Goal: Information Seeking & Learning: Learn about a topic

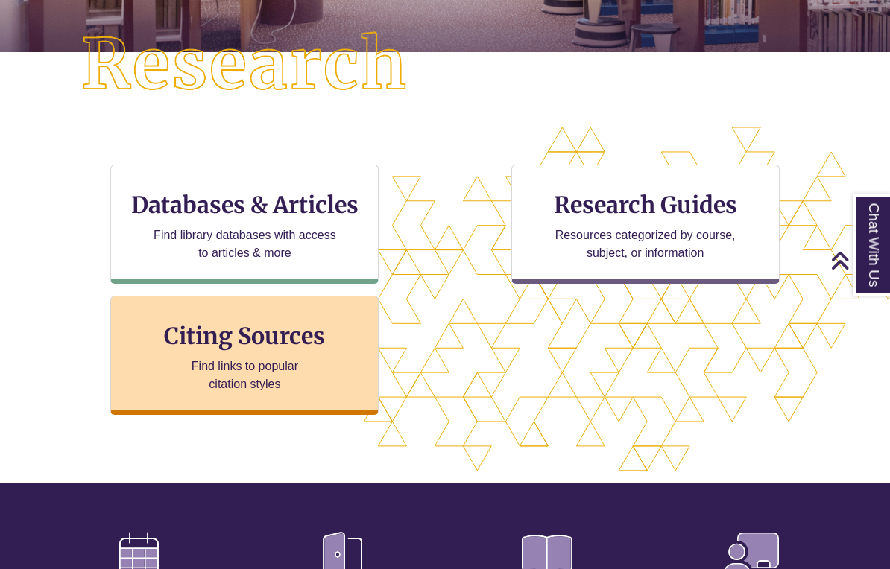
scroll to position [379, 0]
click at [259, 334] on h3 "Citing Sources" at bounding box center [245, 336] width 182 height 28
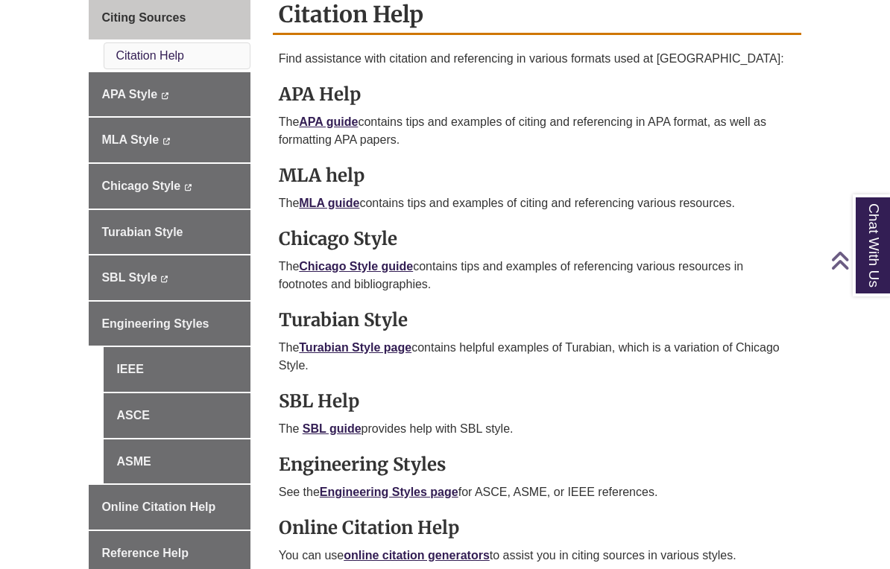
scroll to position [443, 0]
click at [338, 116] on link "APA guide" at bounding box center [328, 121] width 59 height 13
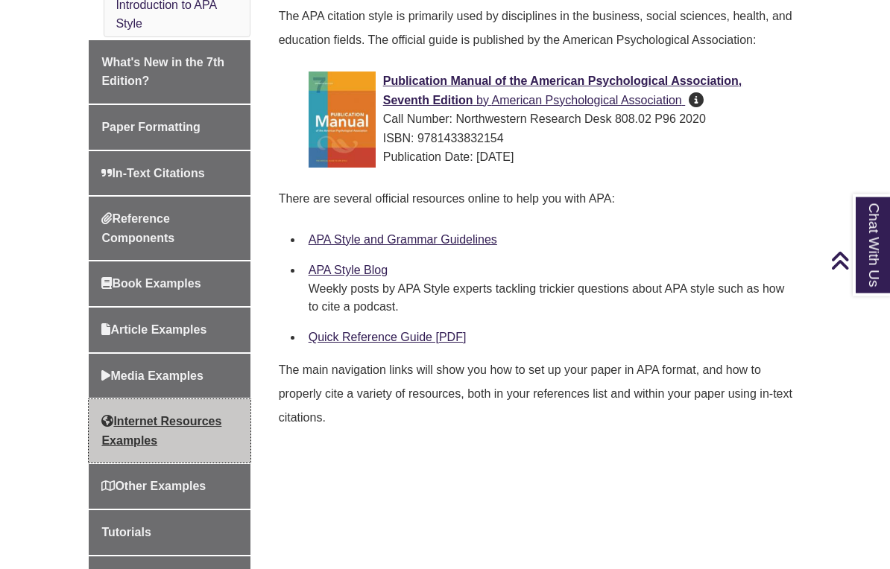
scroll to position [455, 0]
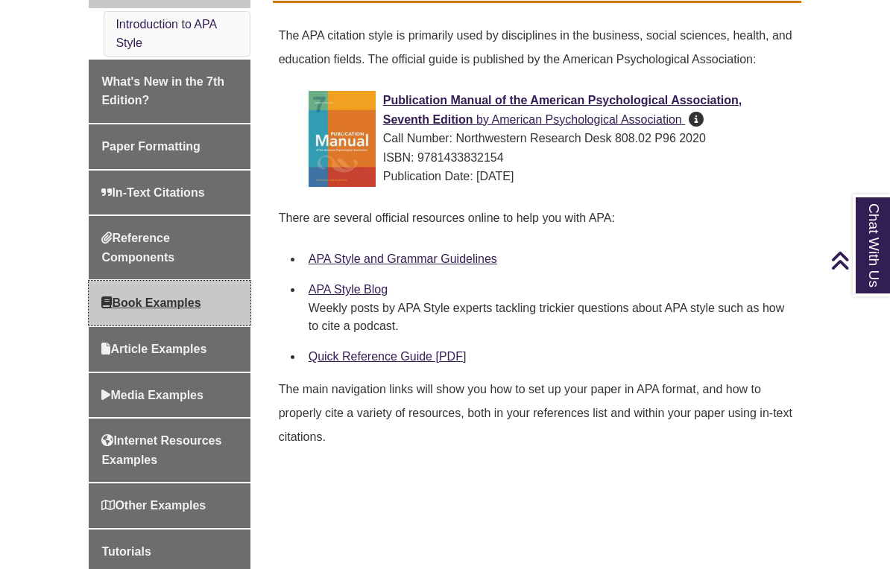
click at [152, 297] on span "Book Examples" at bounding box center [150, 303] width 99 height 13
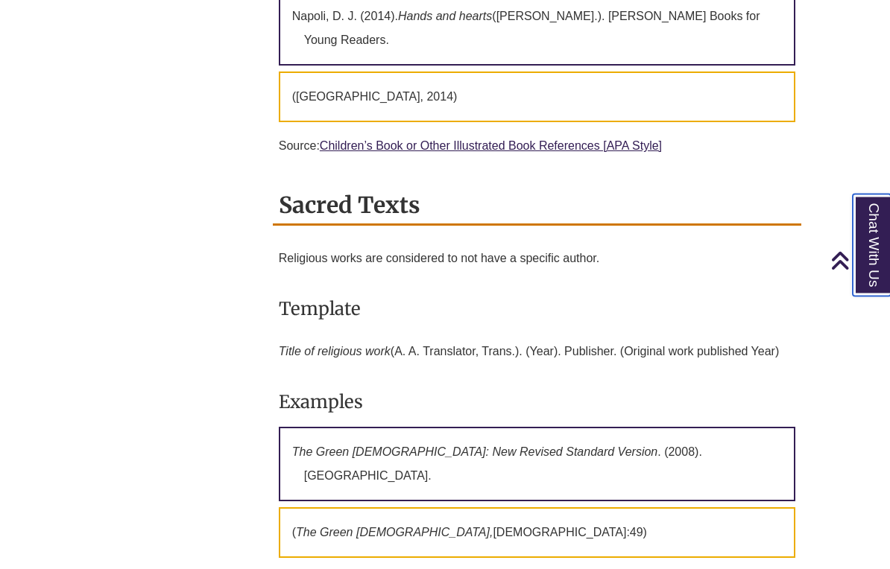
scroll to position [5871, 0]
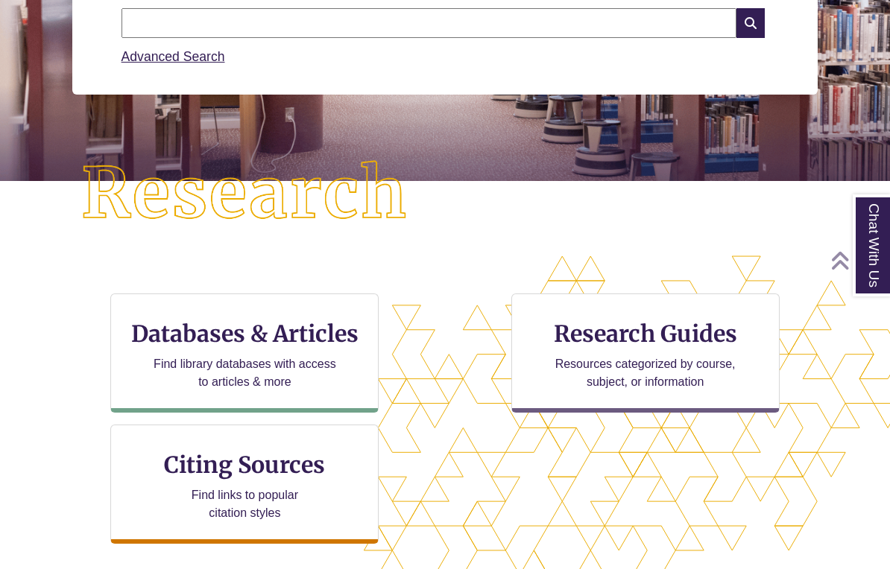
scroll to position [252, 0]
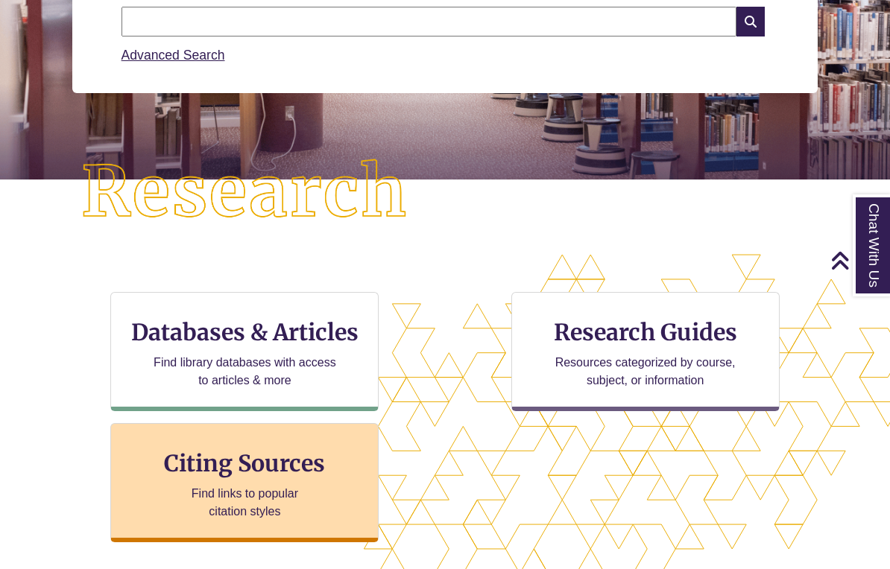
click at [238, 481] on div "Citing Sources Find links to popular citation styles" at bounding box center [244, 482] width 268 height 119
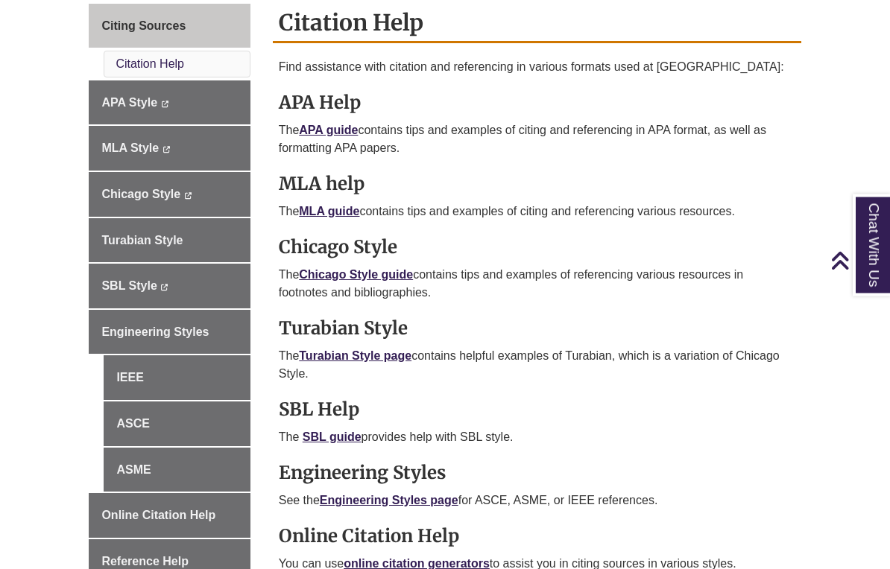
scroll to position [434, 0]
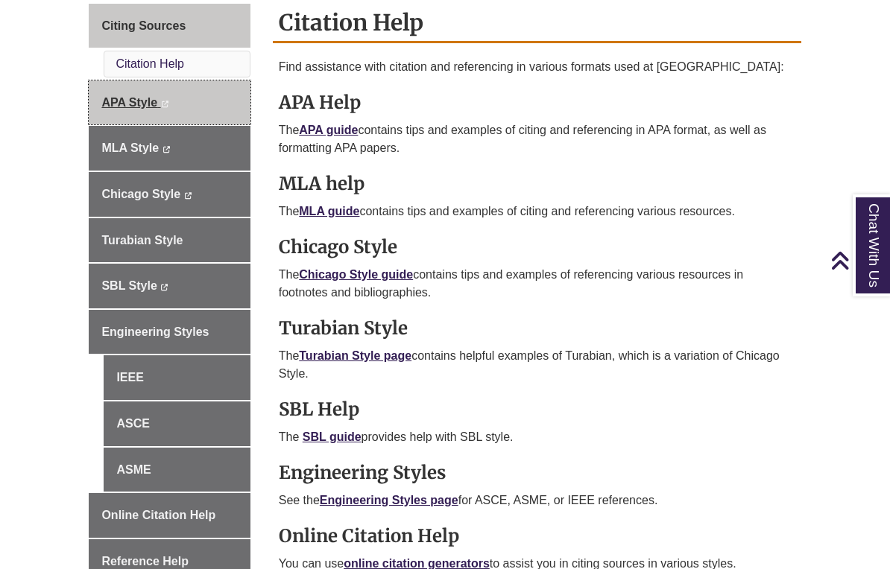
click at [133, 98] on span "APA Style" at bounding box center [129, 102] width 56 height 13
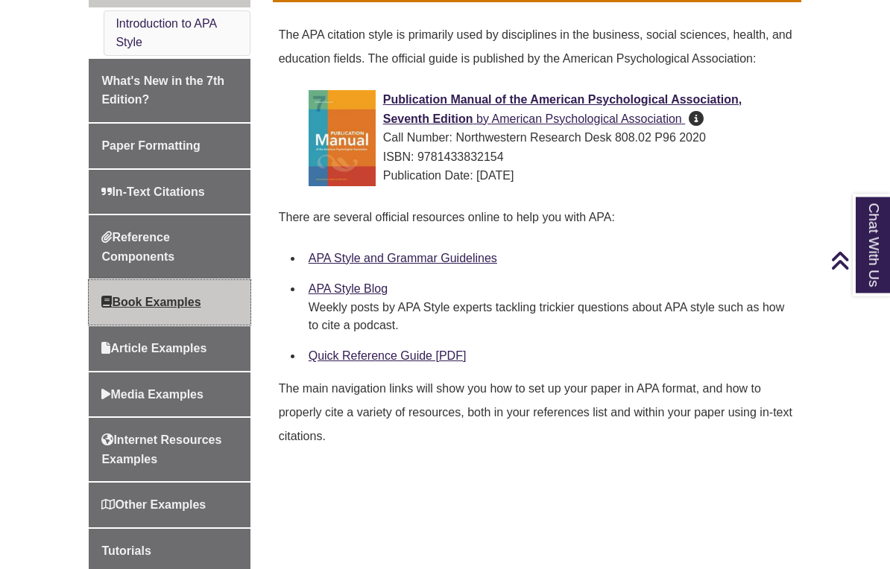
scroll to position [456, 0]
click at [172, 296] on span "Book Examples" at bounding box center [150, 302] width 99 height 13
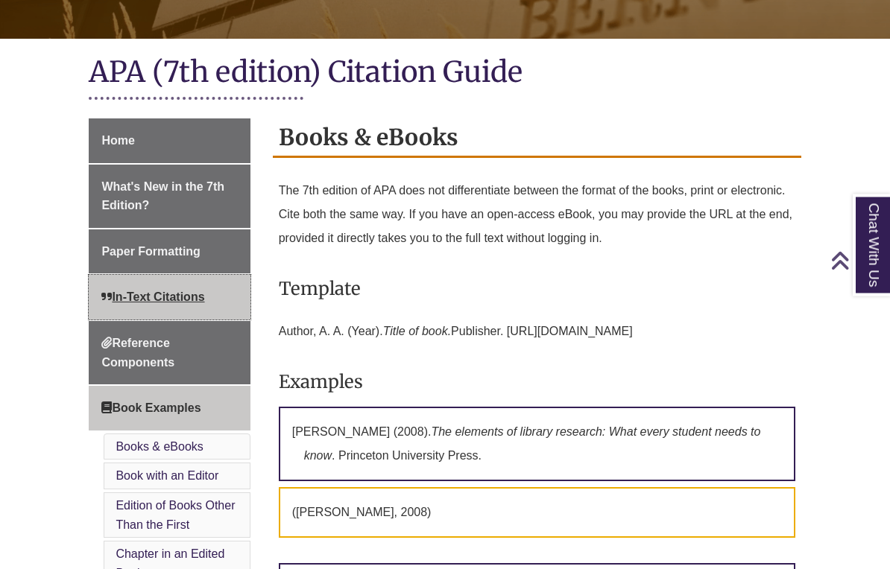
scroll to position [318, 0]
click at [154, 291] on span "In-Text Citations" at bounding box center [152, 297] width 103 height 13
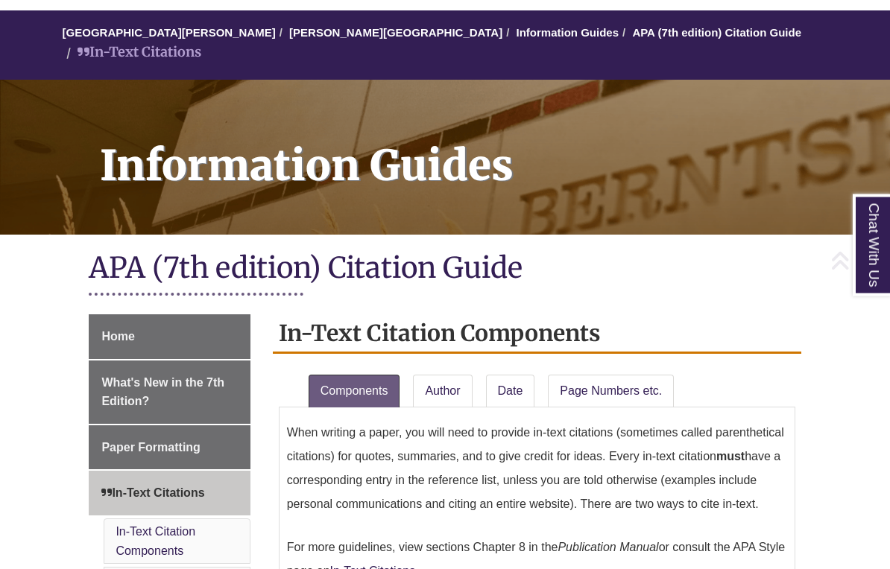
scroll to position [122, 0]
click at [154, 271] on h1 "APA (7th edition) Citation Guide" at bounding box center [445, 269] width 712 height 39
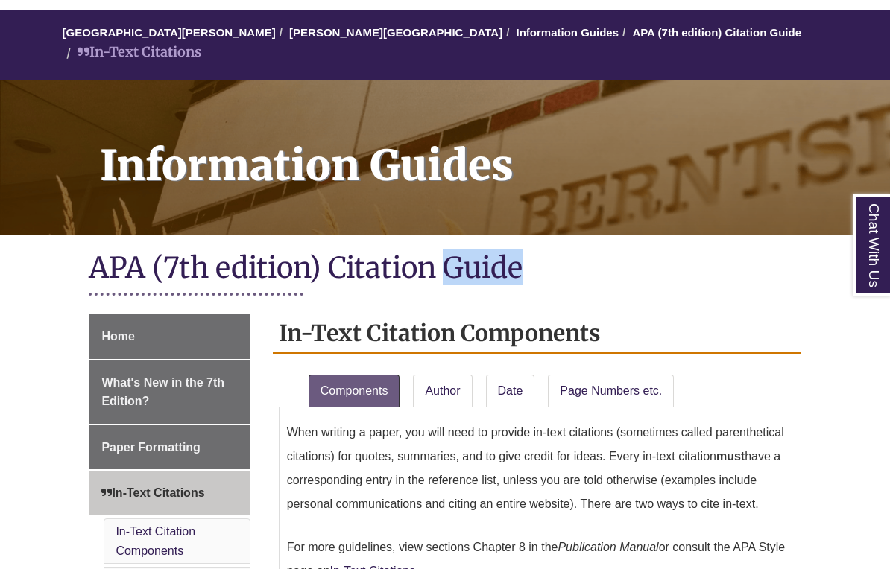
click at [154, 272] on div "APA (7th edition) Citation Guide" at bounding box center [445, 278] width 712 height 57
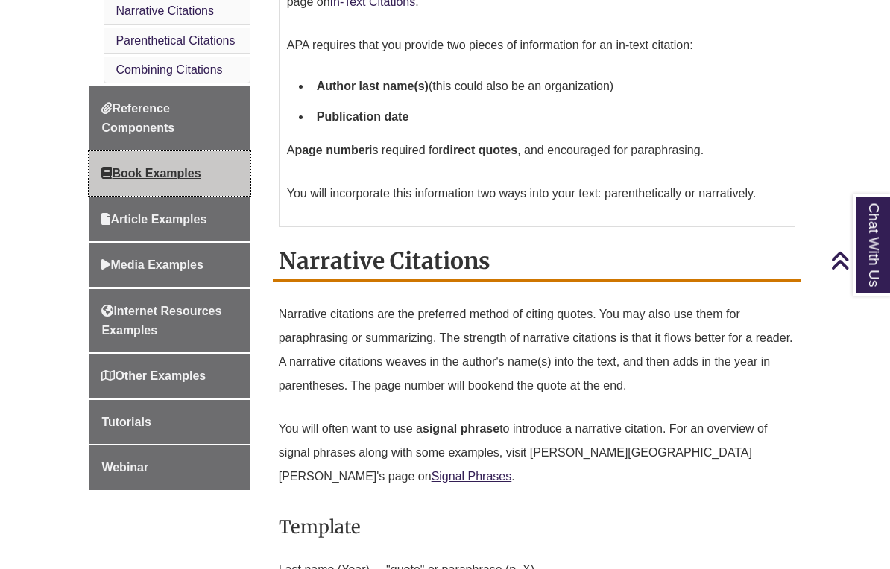
scroll to position [691, 0]
click at [148, 167] on span "Book Examples" at bounding box center [150, 173] width 99 height 13
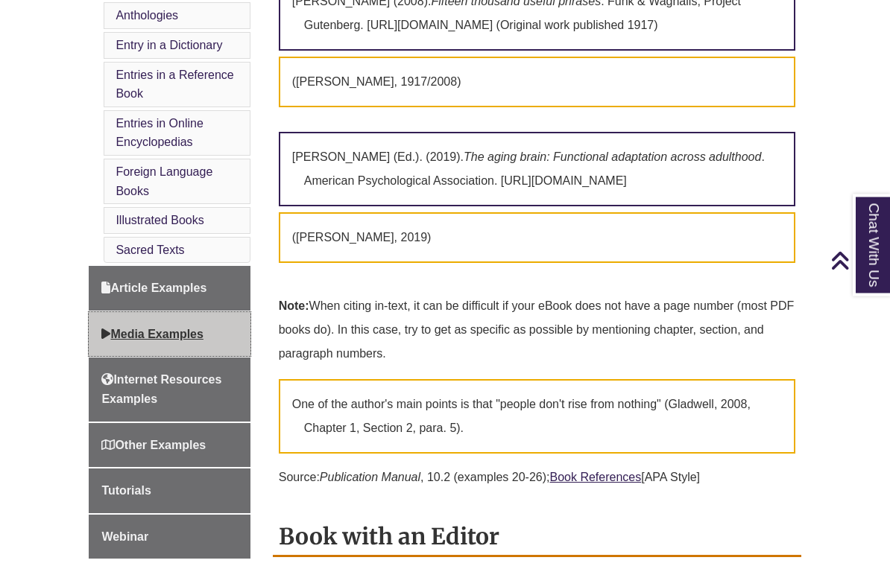
scroll to position [905, 0]
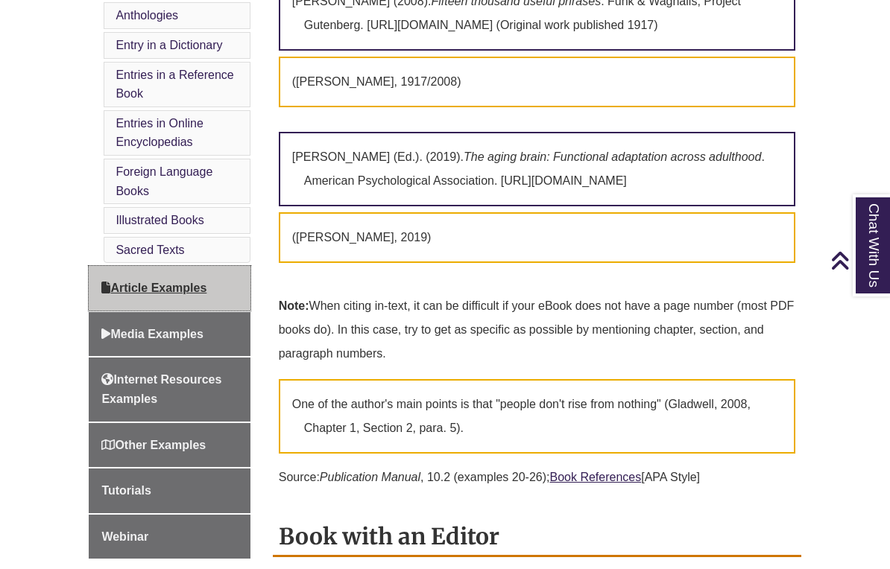
click at [153, 282] on span "Article Examples" at bounding box center [153, 288] width 105 height 13
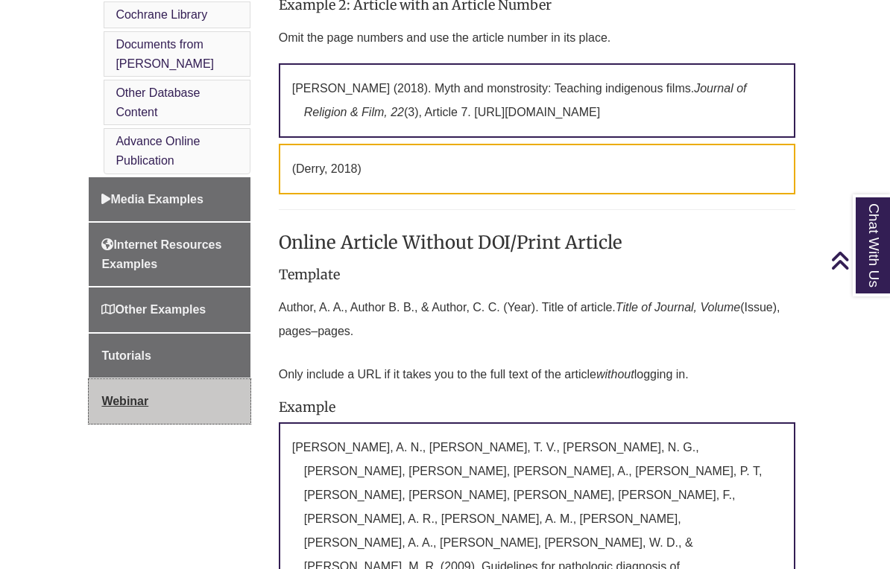
scroll to position [934, 0]
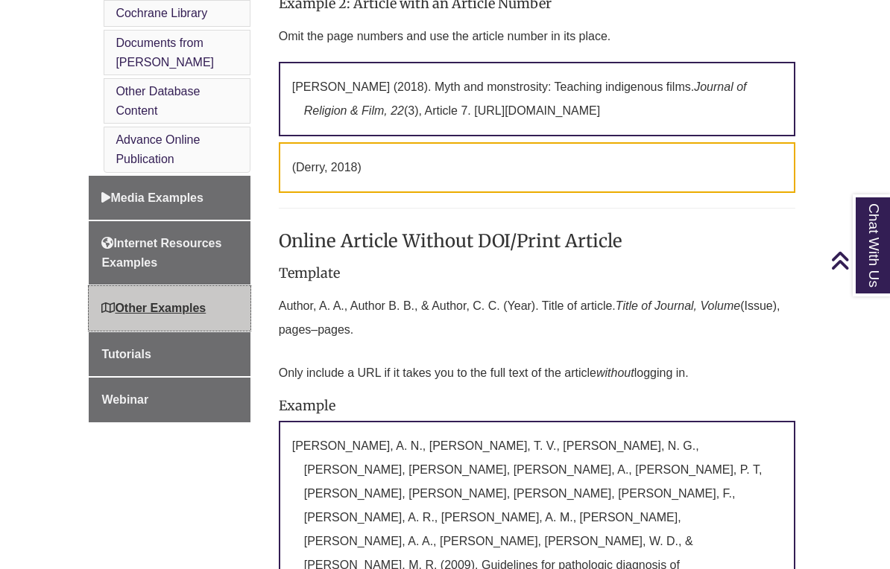
click at [162, 302] on span "Other Examples" at bounding box center [153, 308] width 104 height 13
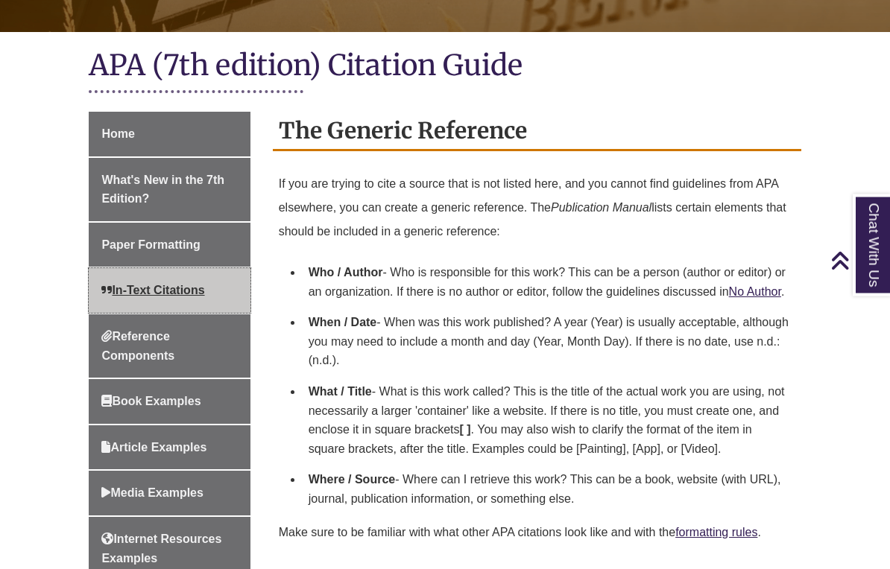
scroll to position [325, 0]
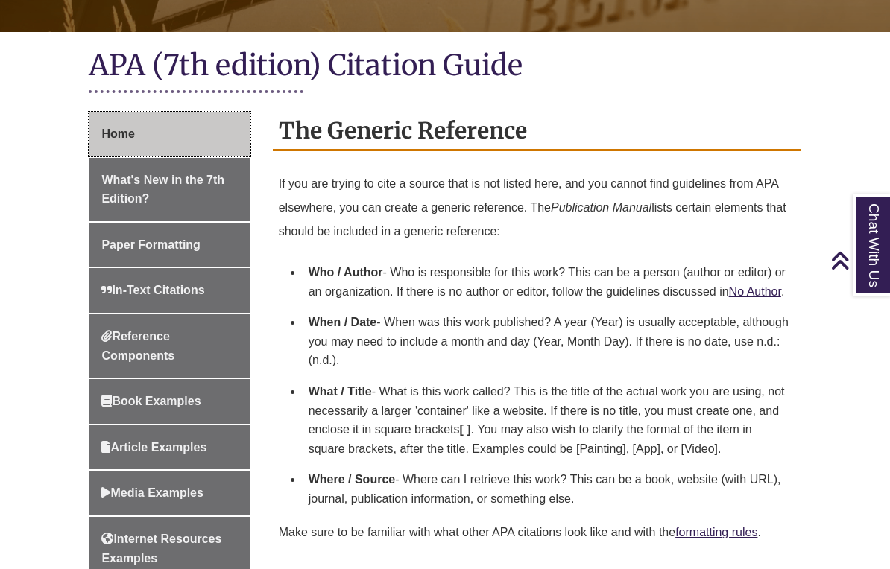
click at [119, 127] on span "Home" at bounding box center [117, 133] width 33 height 13
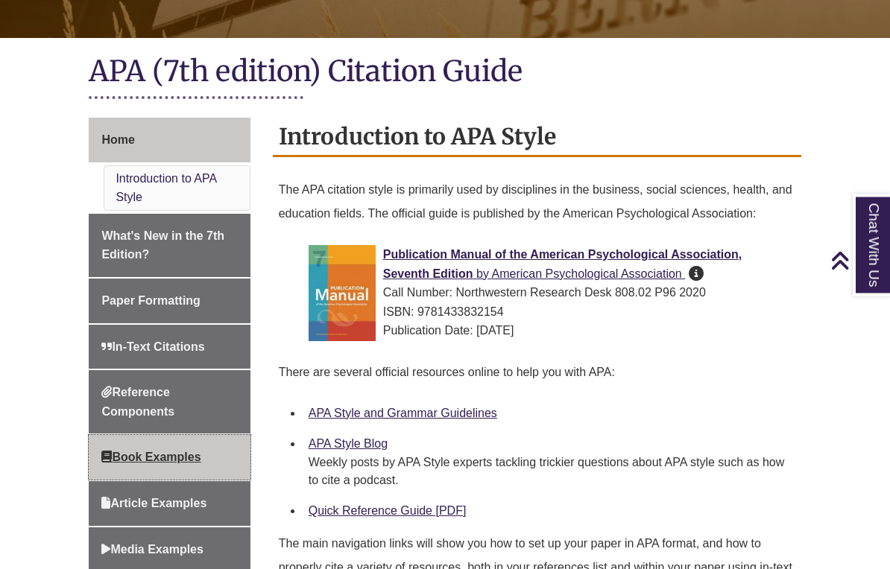
scroll to position [301, 0]
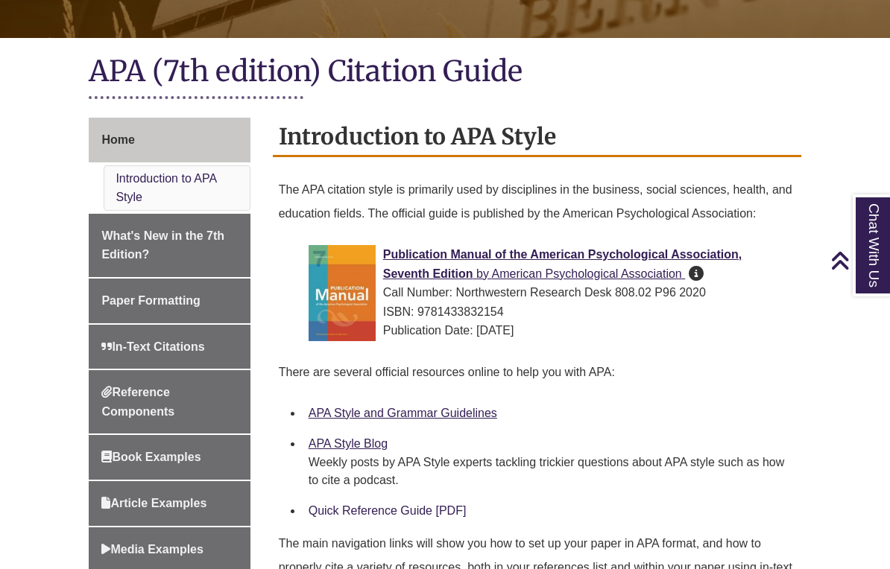
click at [344, 517] on link "Quick Reference Guide [PDF]" at bounding box center [387, 510] width 158 height 13
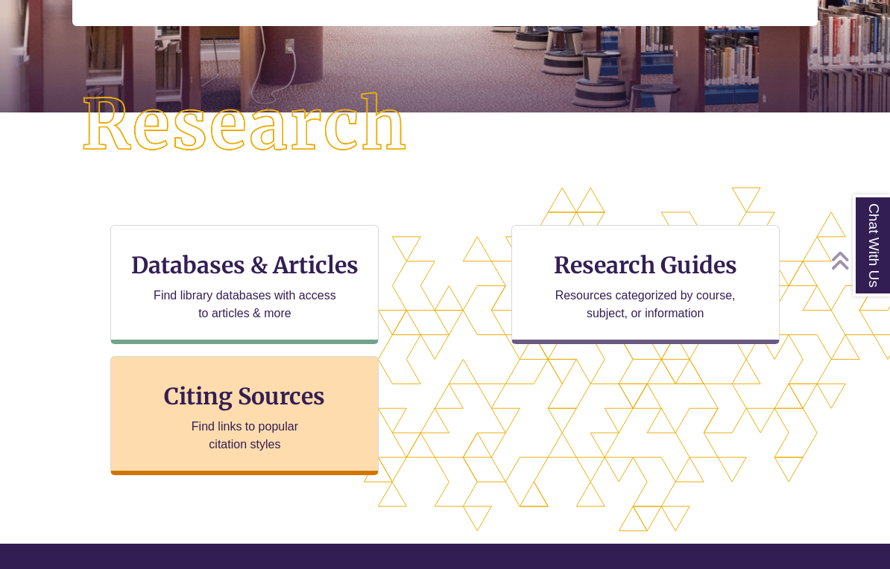
scroll to position [322, 0]
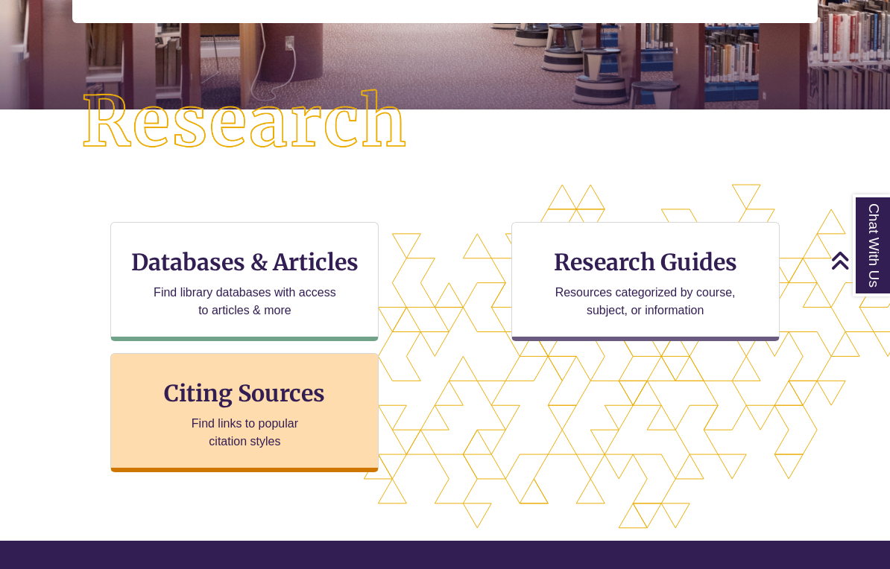
click at [328, 384] on h3 "Citing Sources" at bounding box center [245, 393] width 182 height 28
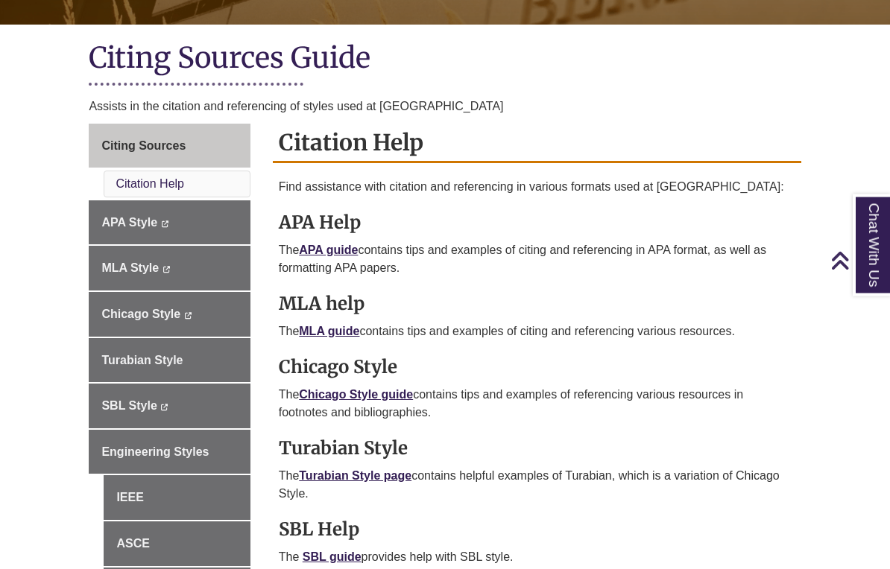
scroll to position [314, 0]
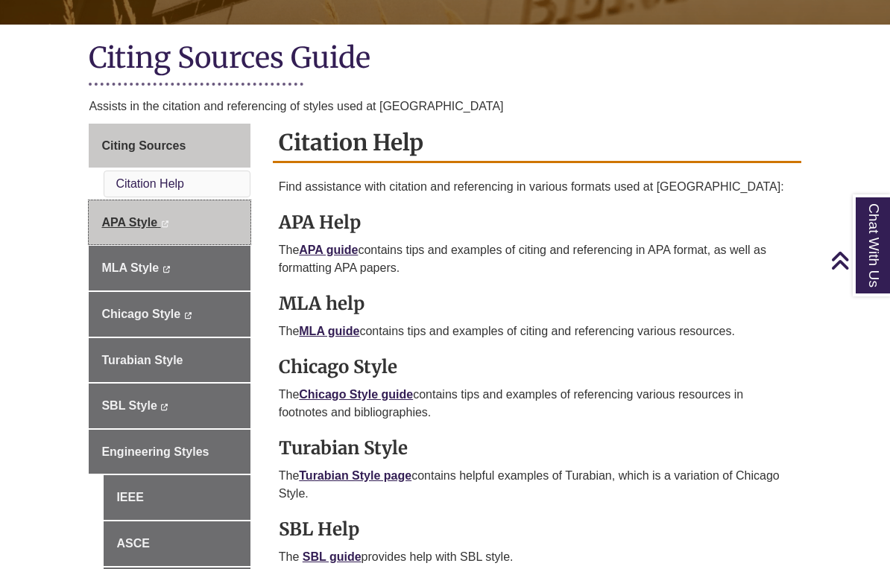
click at [133, 223] on span "APA Style" at bounding box center [129, 222] width 56 height 13
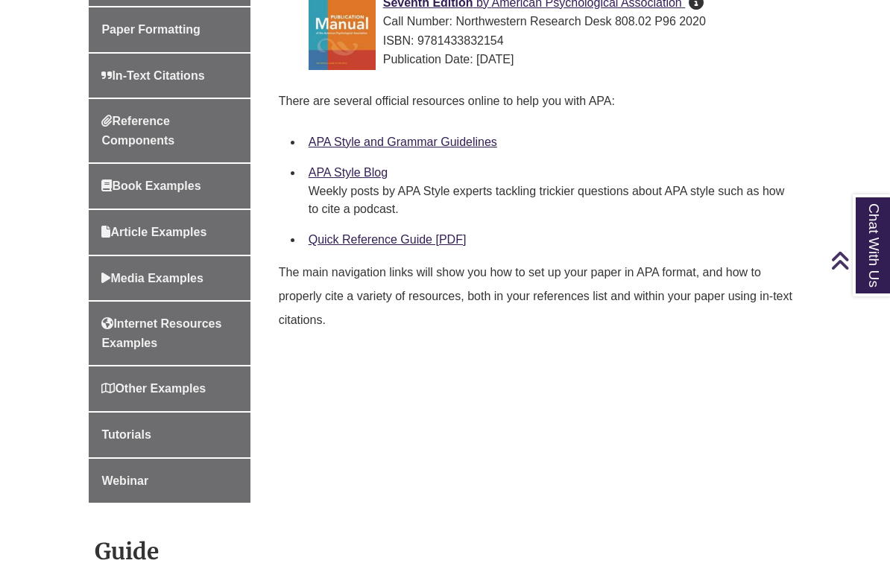
scroll to position [573, 0]
click at [412, 138] on link "APA Style and Grammar Guidelines" at bounding box center [402, 141] width 188 height 13
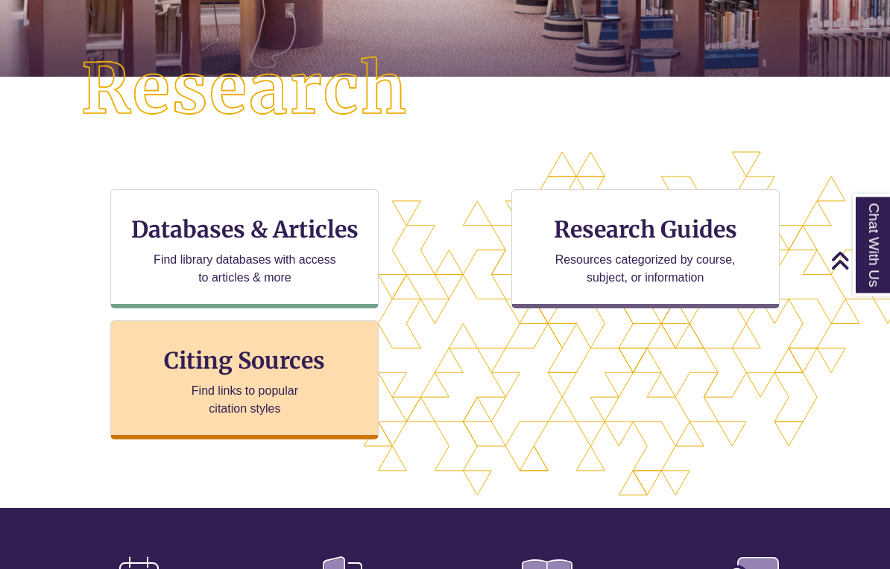
scroll to position [355, 0]
click at [248, 386] on p "Find links to popular citation styles" at bounding box center [244, 400] width 145 height 36
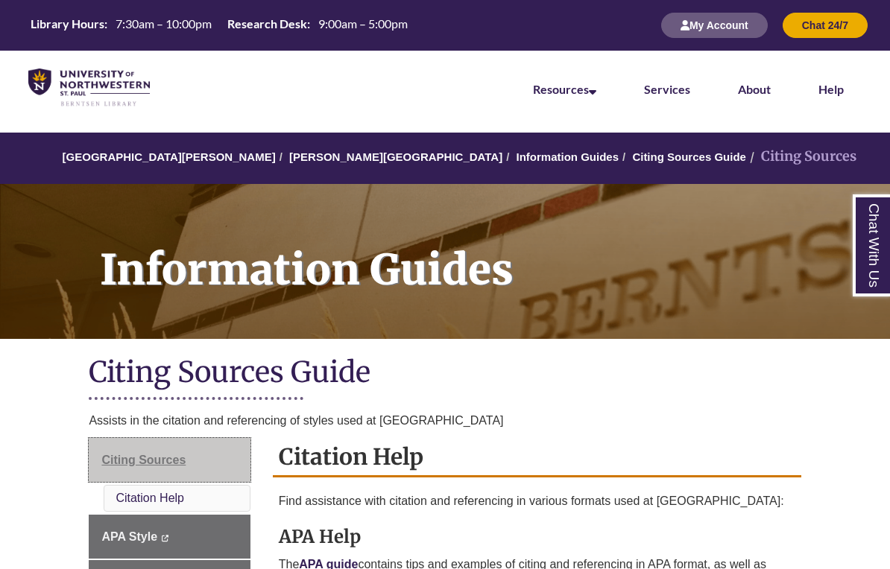
scroll to position [92, 0]
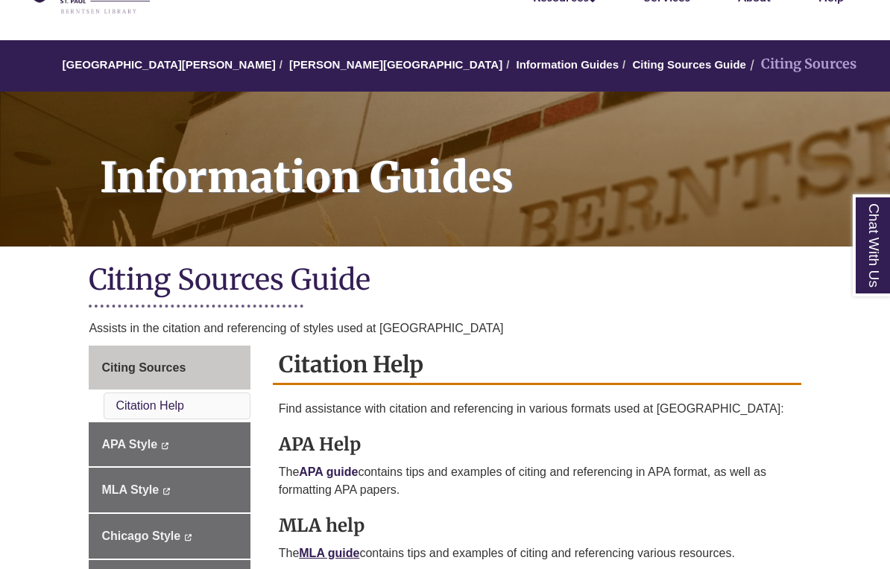
click at [349, 476] on link "APA guide" at bounding box center [328, 472] width 59 height 13
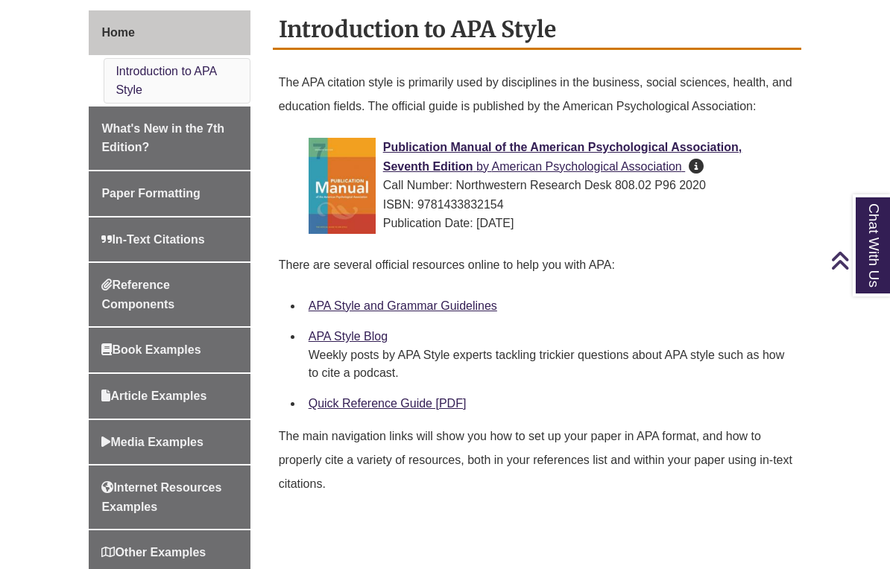
scroll to position [409, 0]
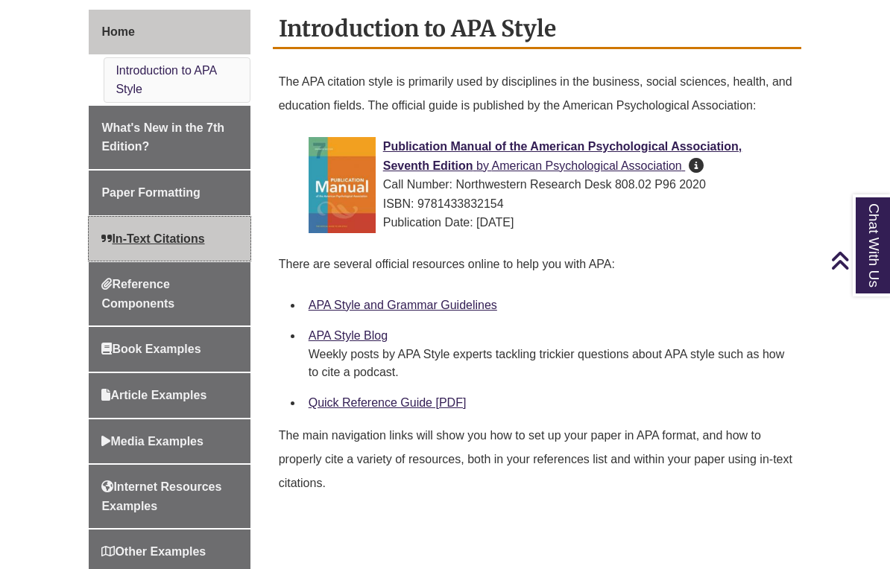
click at [174, 243] on span "In-Text Citations" at bounding box center [152, 238] width 103 height 13
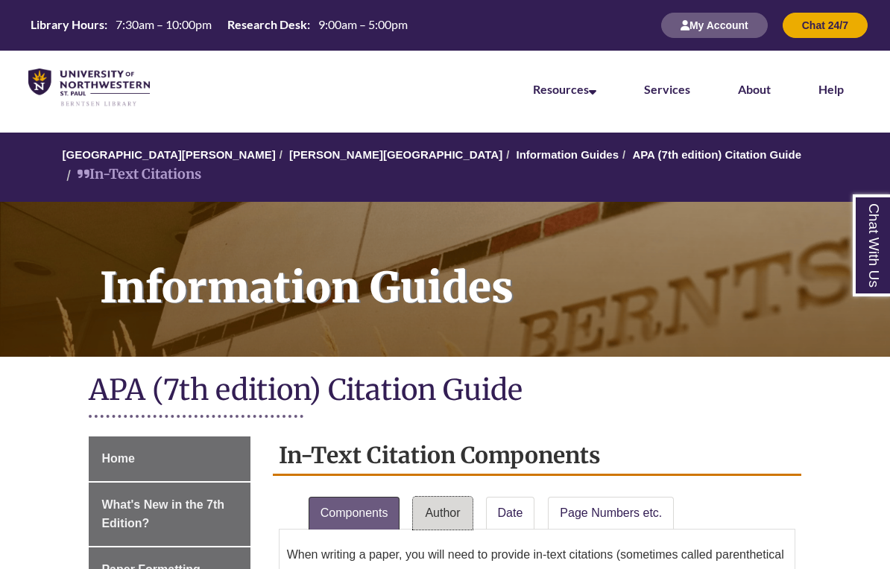
click at [445, 510] on link "Author" at bounding box center [442, 513] width 59 height 33
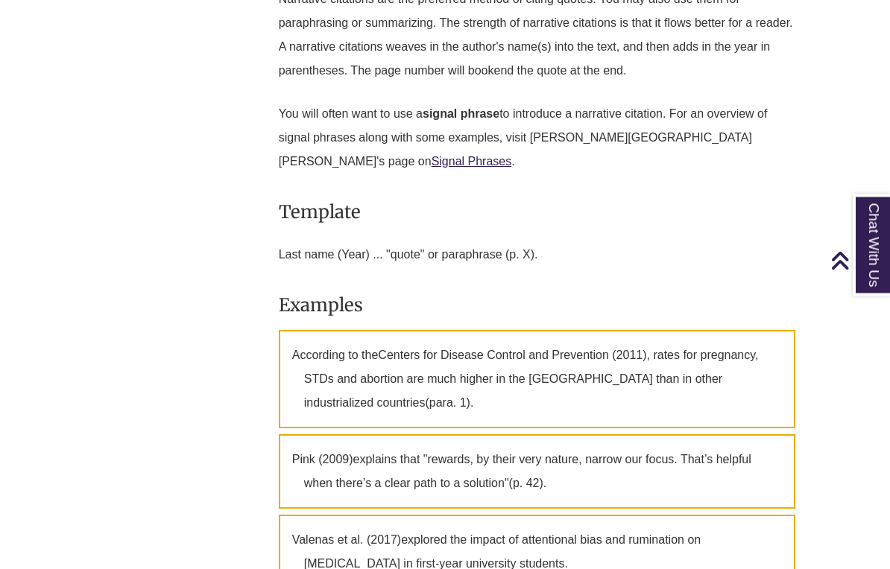
scroll to position [1825, 0]
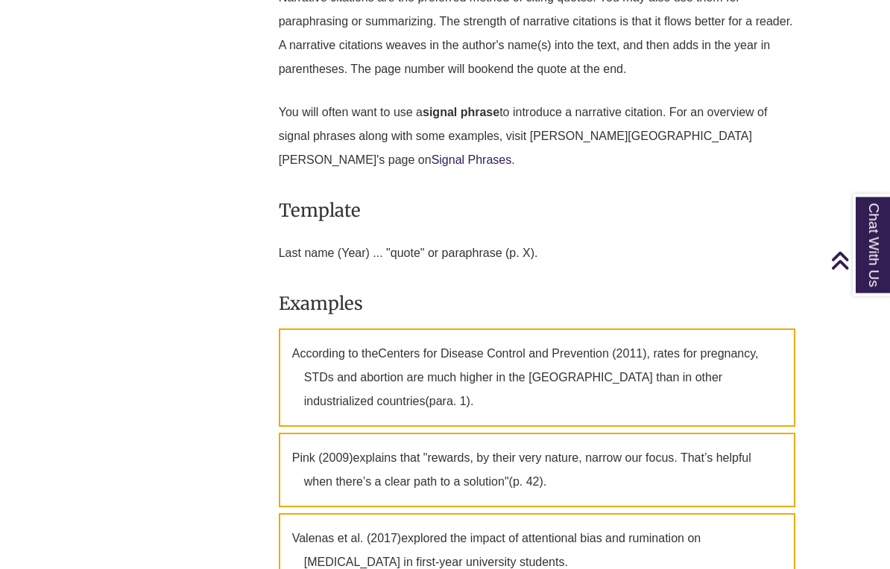
click at [431, 154] on link "Signal Phrases" at bounding box center [471, 160] width 80 height 13
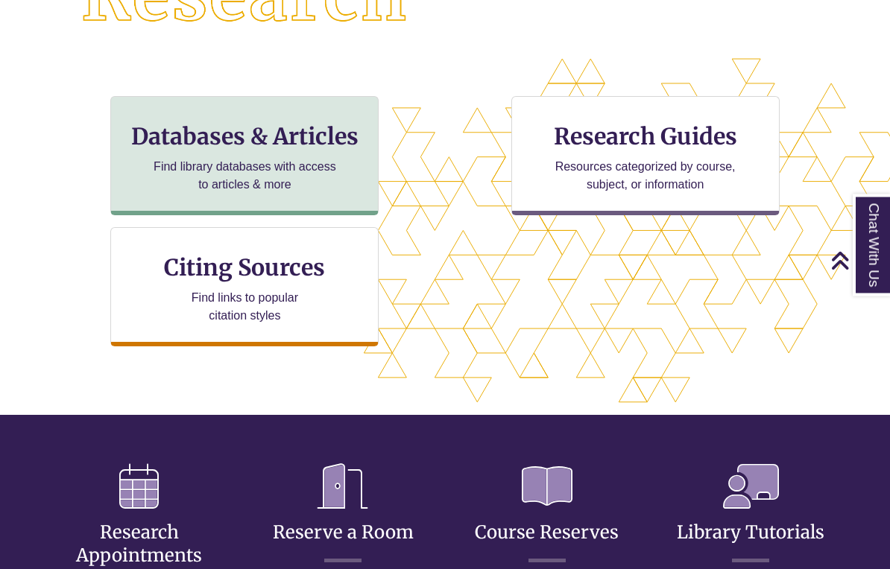
scroll to position [448, 0]
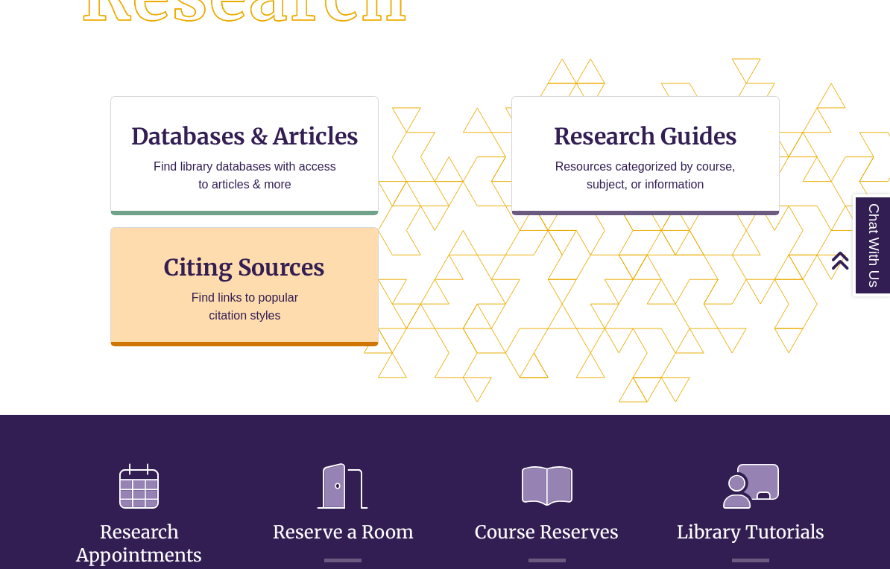
click at [302, 298] on p "Find links to popular citation styles" at bounding box center [244, 307] width 145 height 36
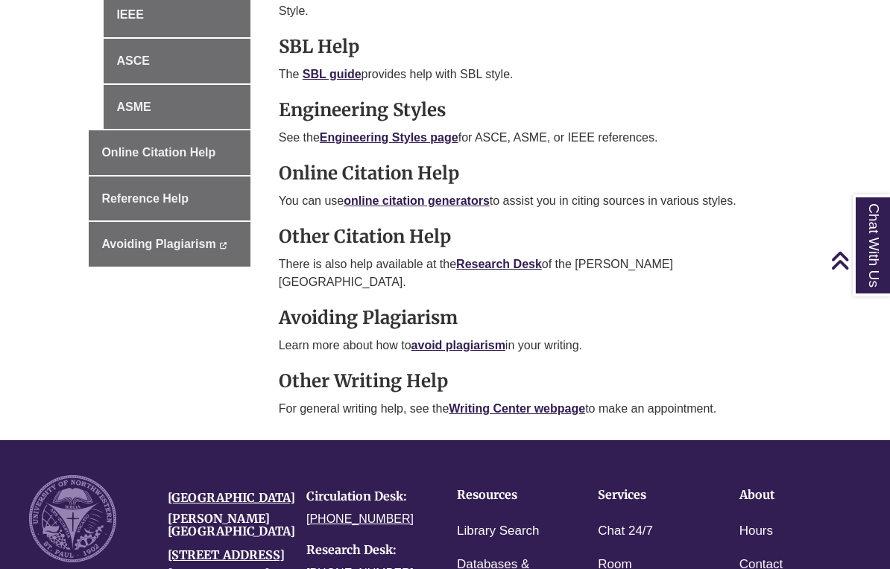
scroll to position [792, 0]
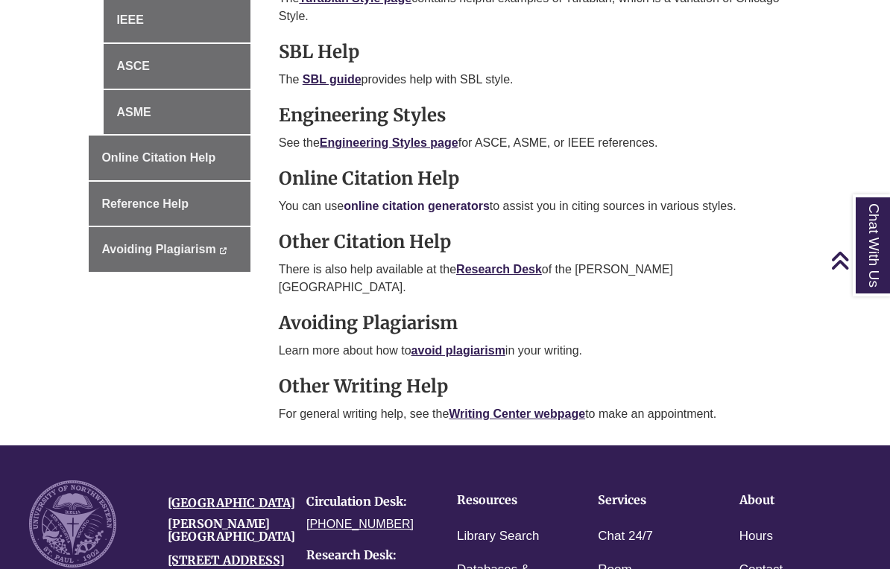
click at [417, 201] on link "online citation generators" at bounding box center [416, 206] width 146 height 13
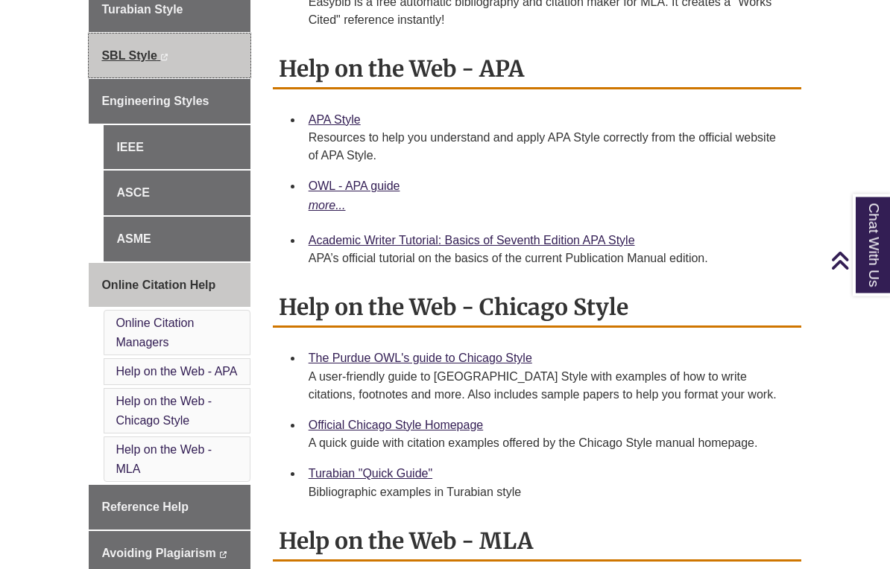
scroll to position [652, 0]
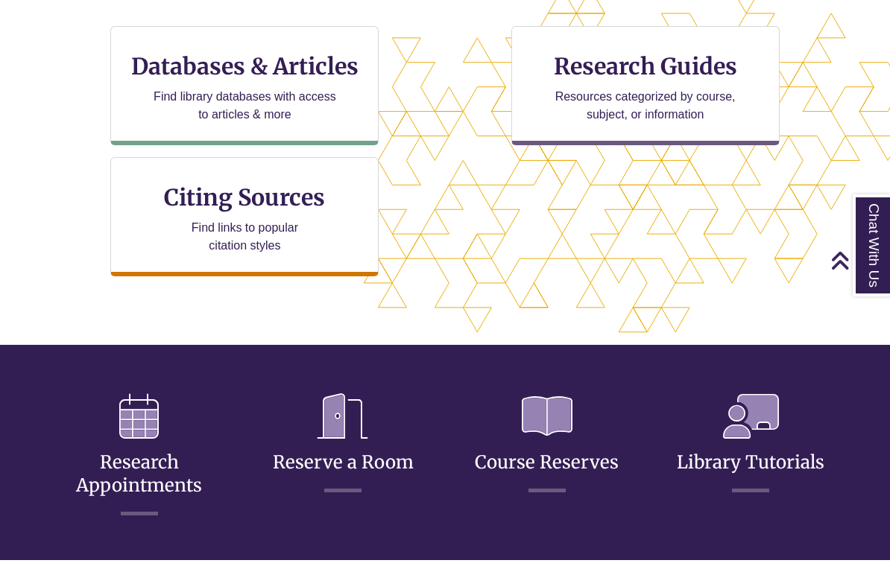
scroll to position [520, 0]
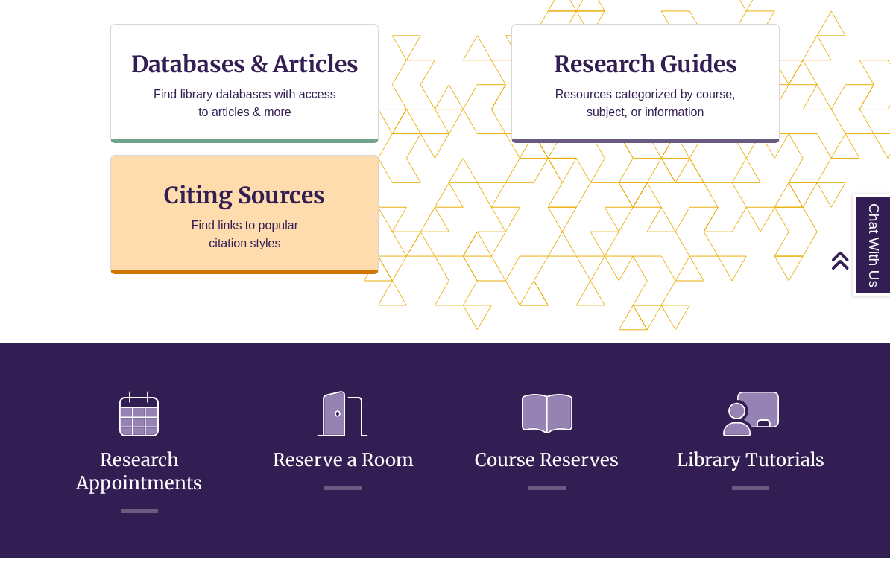
click at [287, 189] on h3 "Citing Sources" at bounding box center [245, 195] width 182 height 28
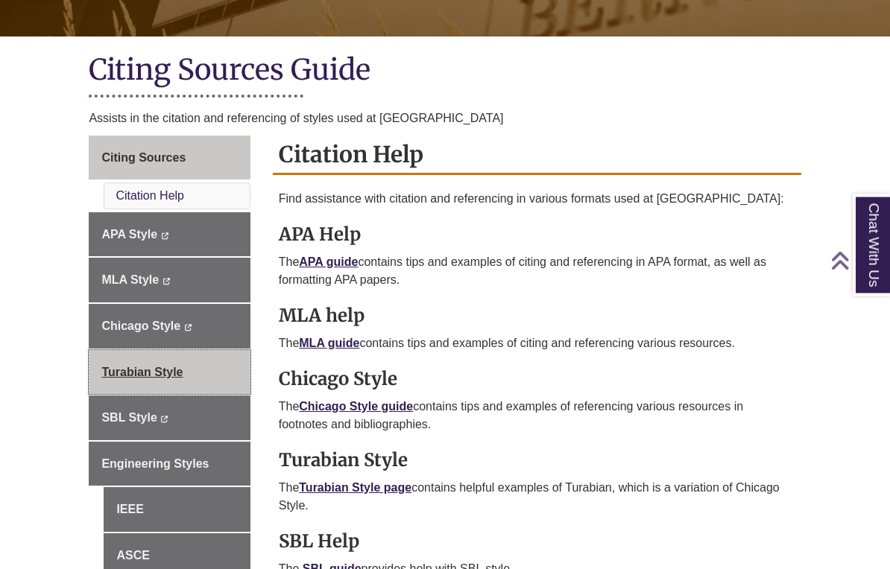
scroll to position [302, 0]
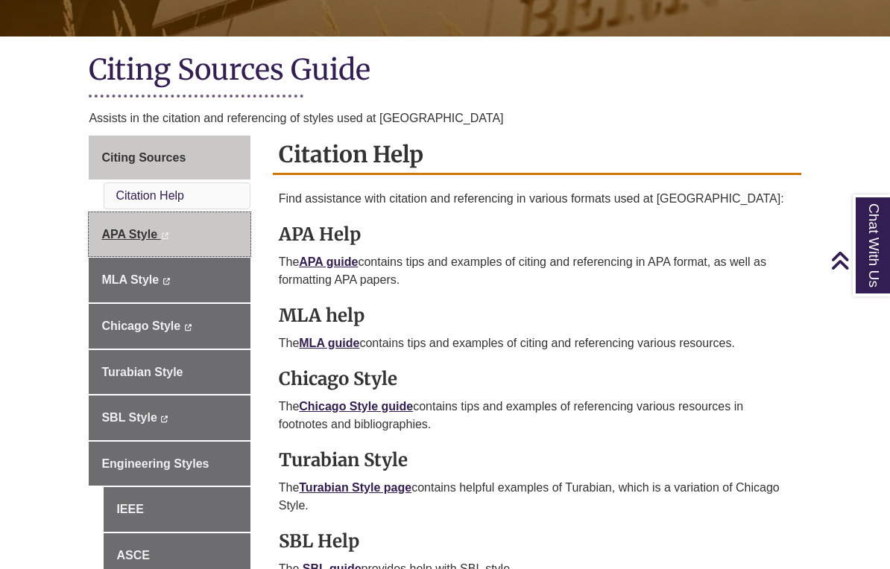
click at [134, 229] on span "APA Style" at bounding box center [129, 234] width 56 height 13
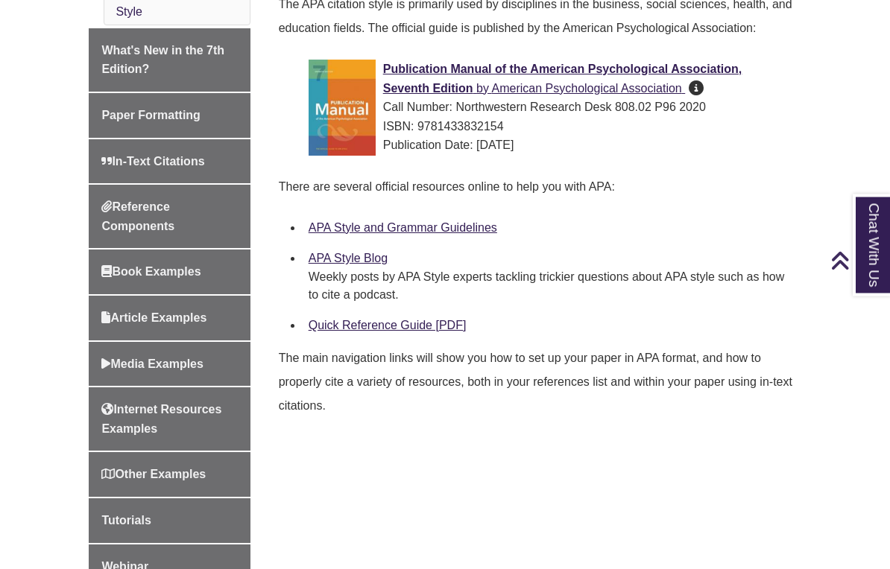
scroll to position [487, 0]
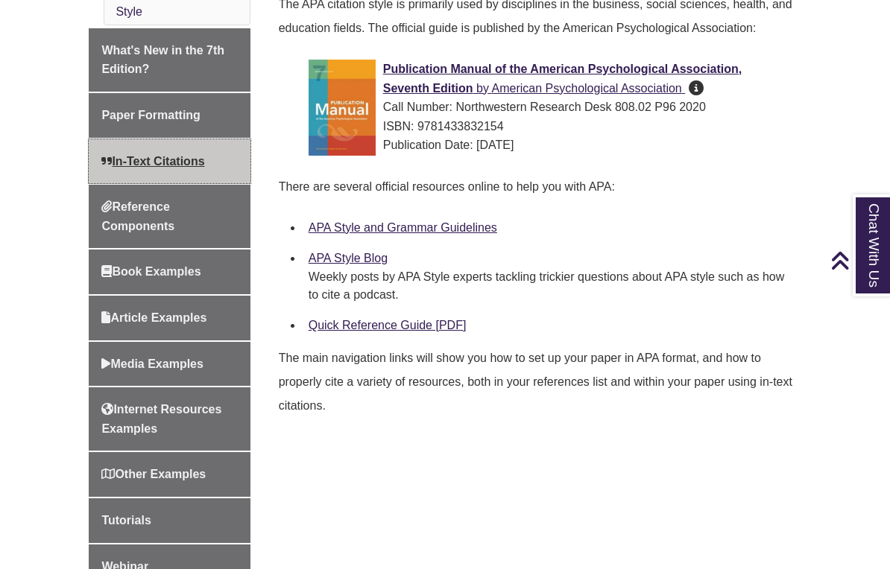
click at [183, 167] on link "In-Text Citations" at bounding box center [169, 161] width 161 height 45
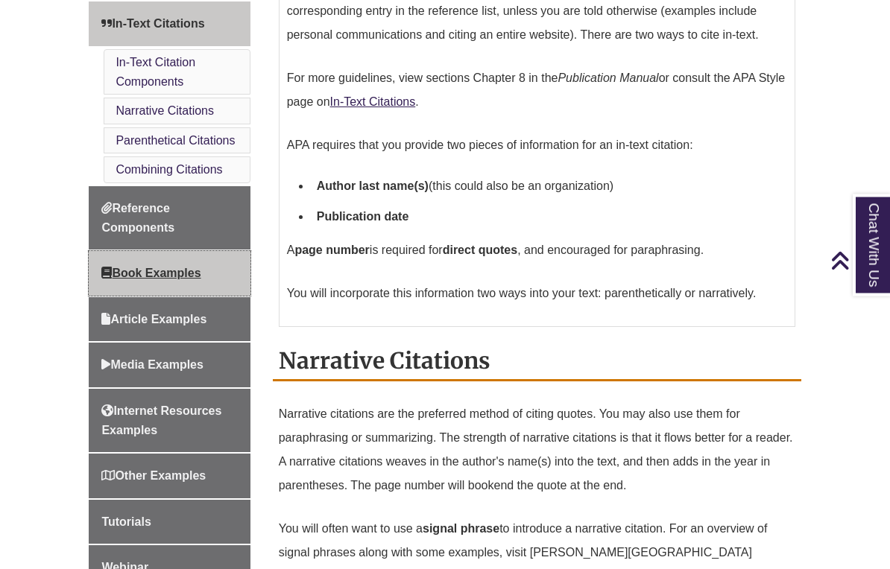
scroll to position [585, 0]
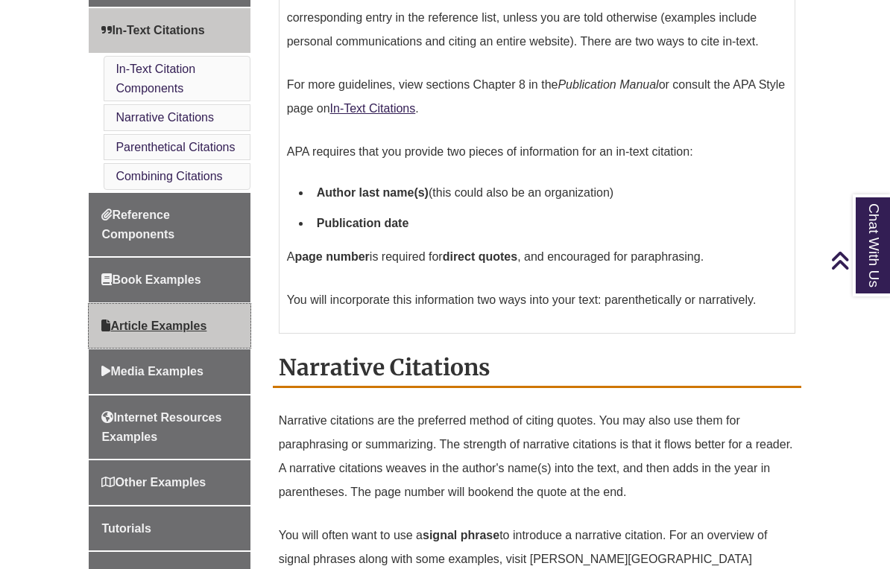
click at [180, 320] on span "Article Examples" at bounding box center [153, 326] width 105 height 13
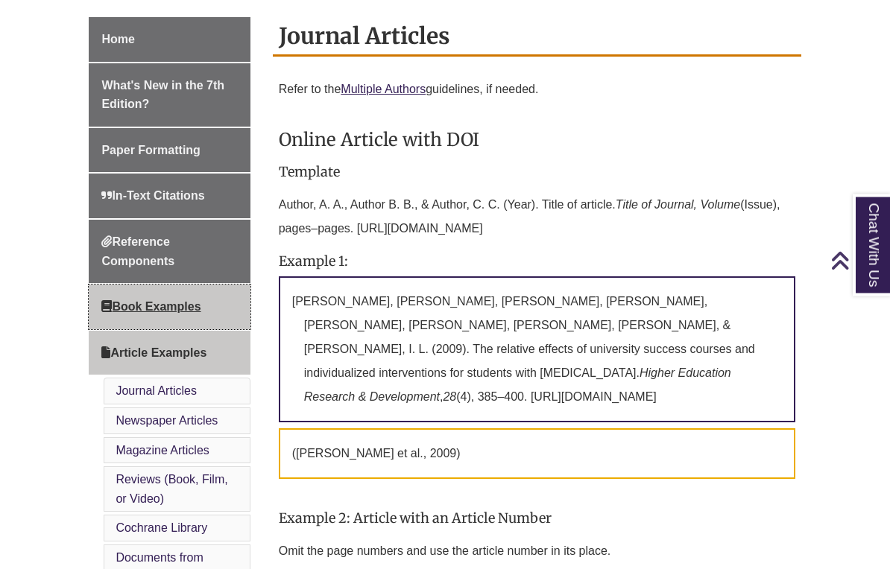
scroll to position [419, 0]
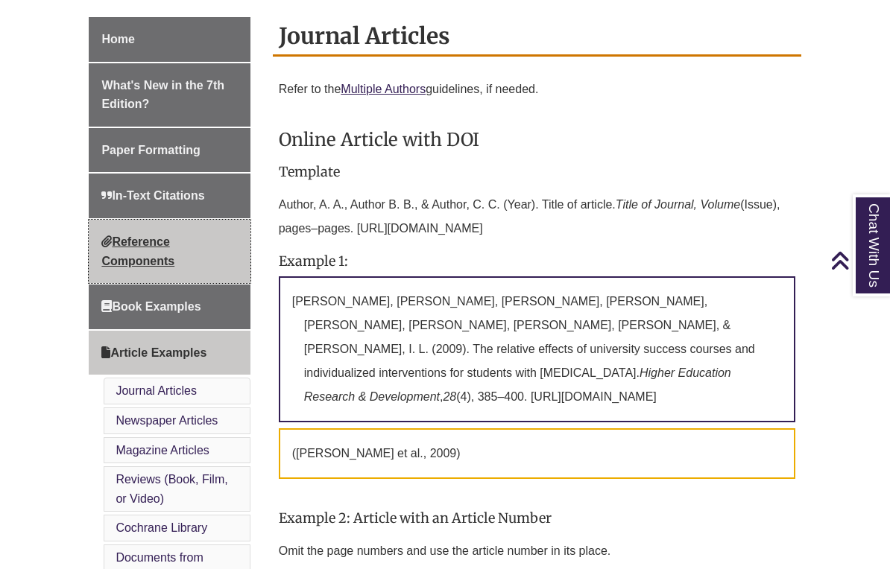
click at [156, 232] on link "Reference Components" at bounding box center [169, 251] width 161 height 63
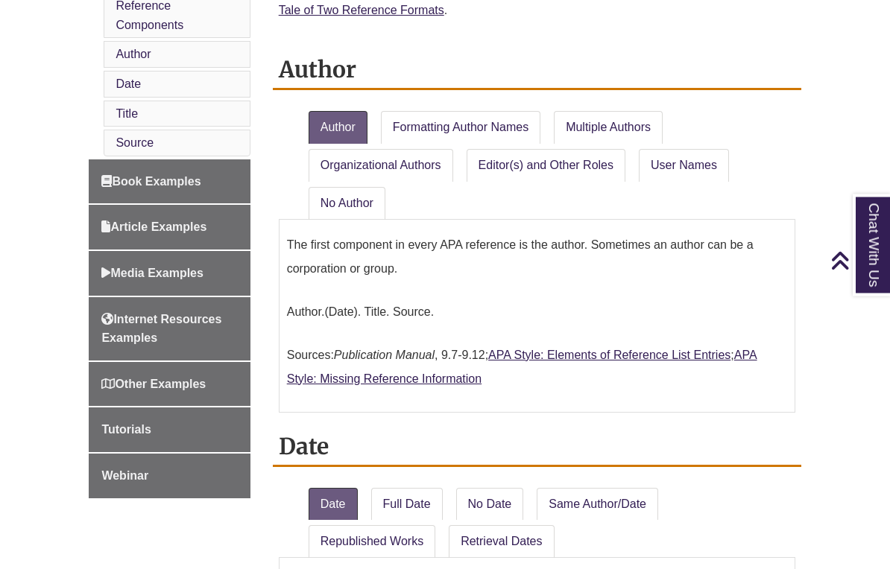
scroll to position [701, 0]
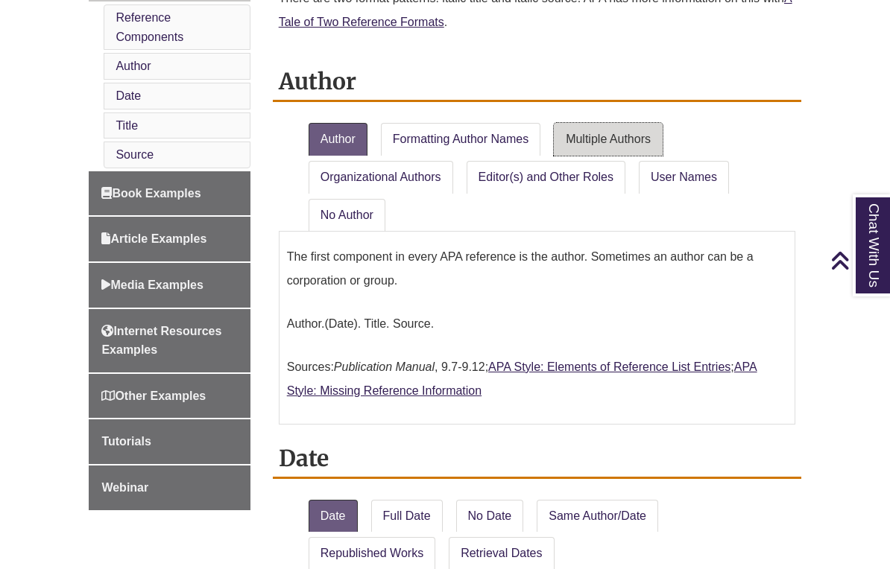
click at [606, 124] on link "Multiple Authors" at bounding box center [608, 139] width 109 height 33
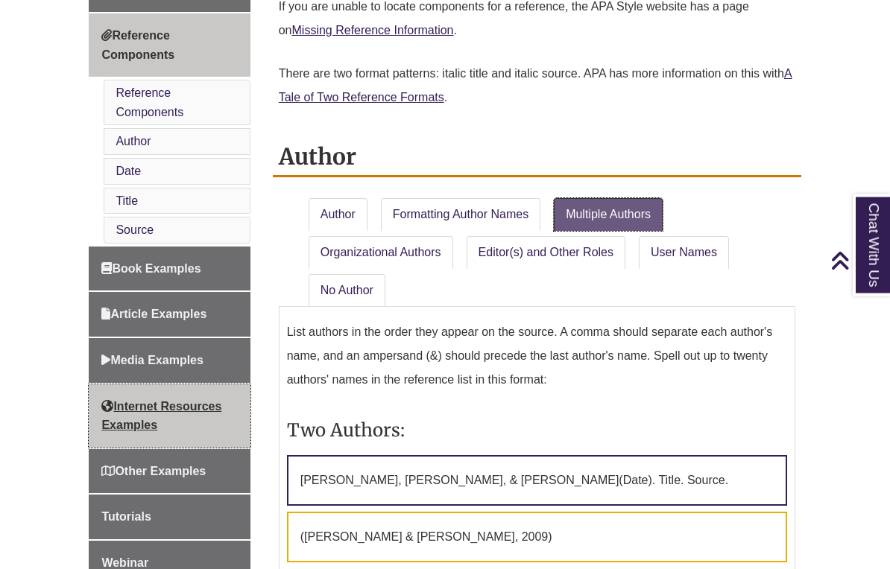
scroll to position [626, 0]
click at [190, 400] on span "Internet Resources Examples" at bounding box center [161, 416] width 120 height 32
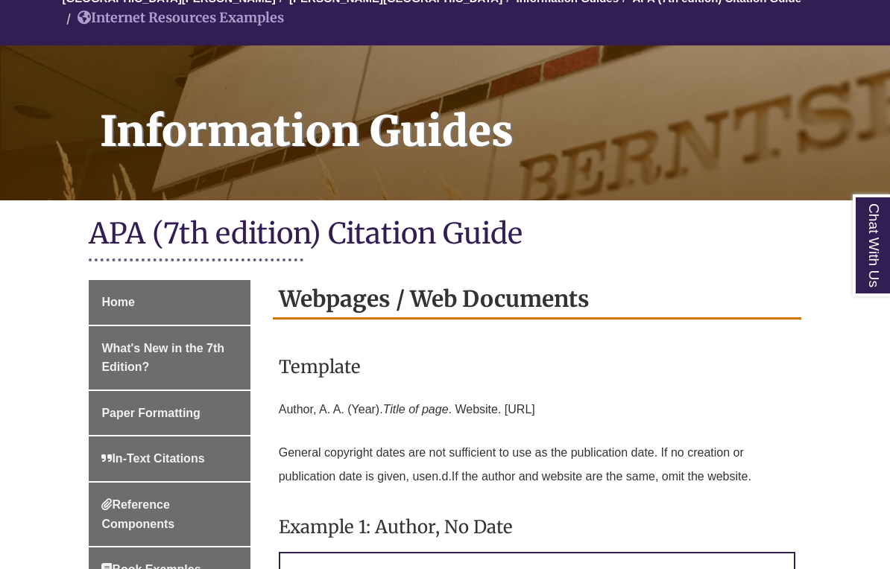
scroll to position [157, 0]
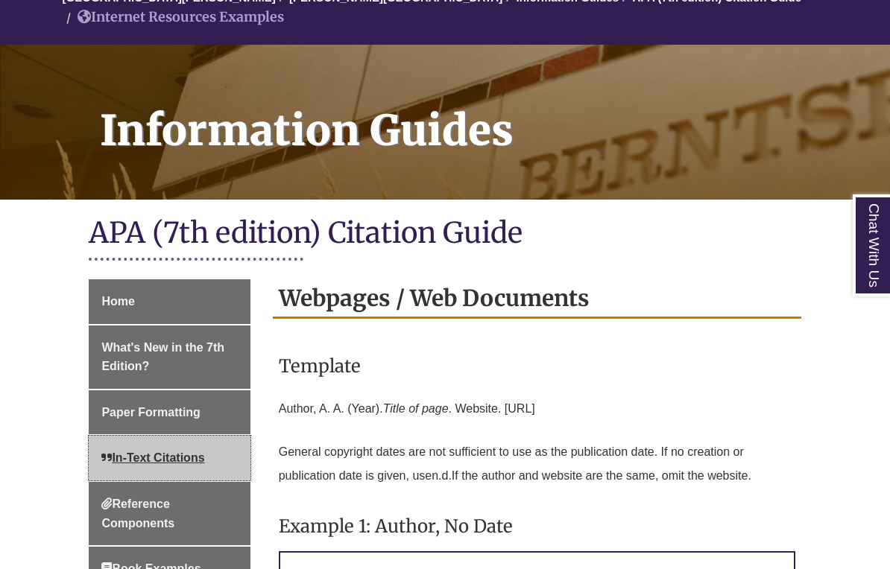
click at [152, 446] on link "In-Text Citations" at bounding box center [169, 458] width 161 height 45
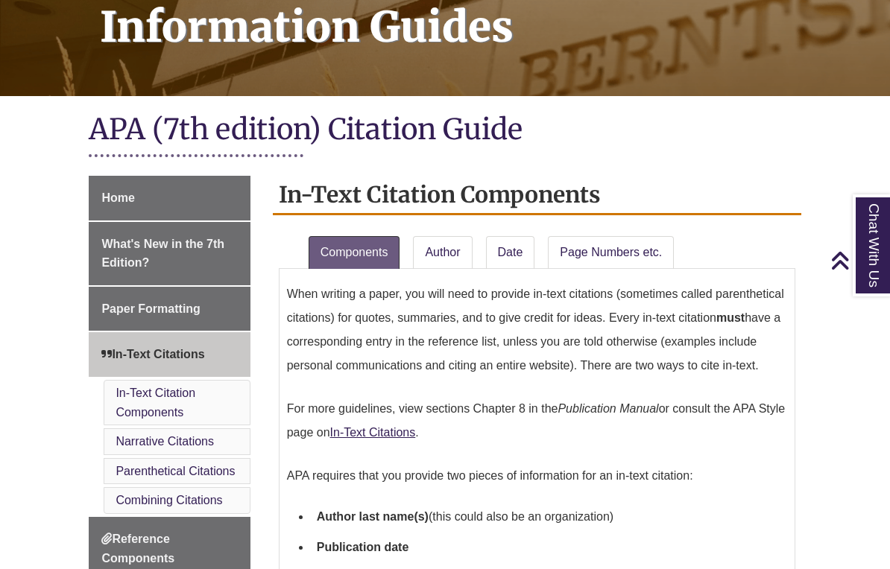
scroll to position [259, 0]
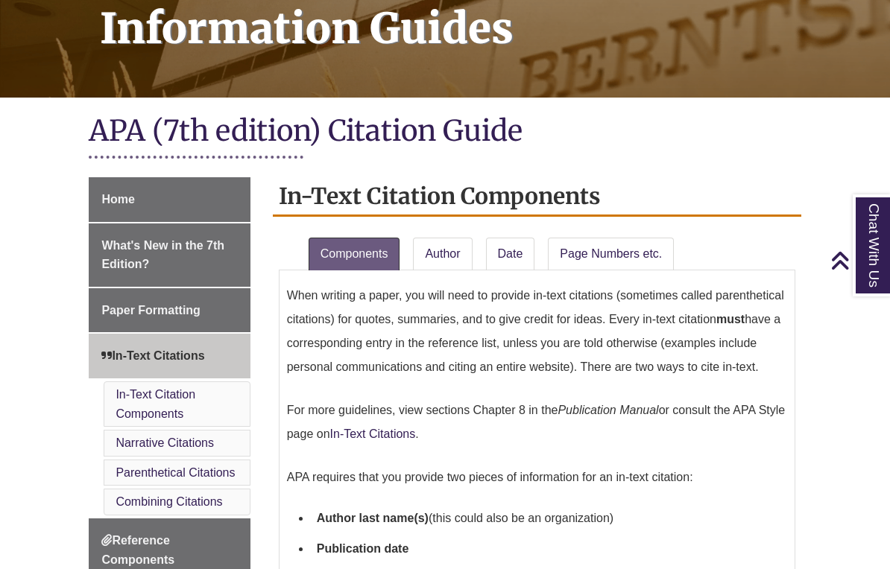
click at [416, 428] on link "In-Text Citations" at bounding box center [373, 434] width 86 height 13
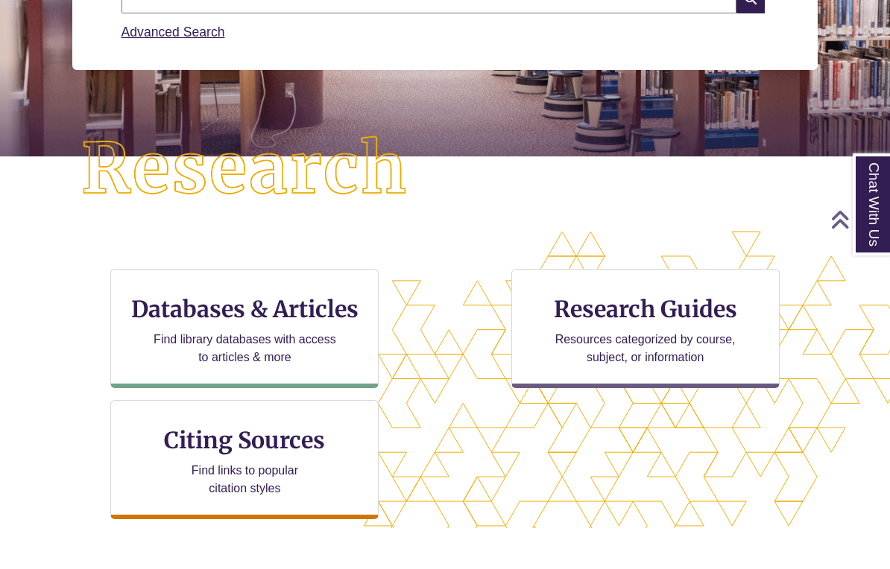
scroll to position [235, 0]
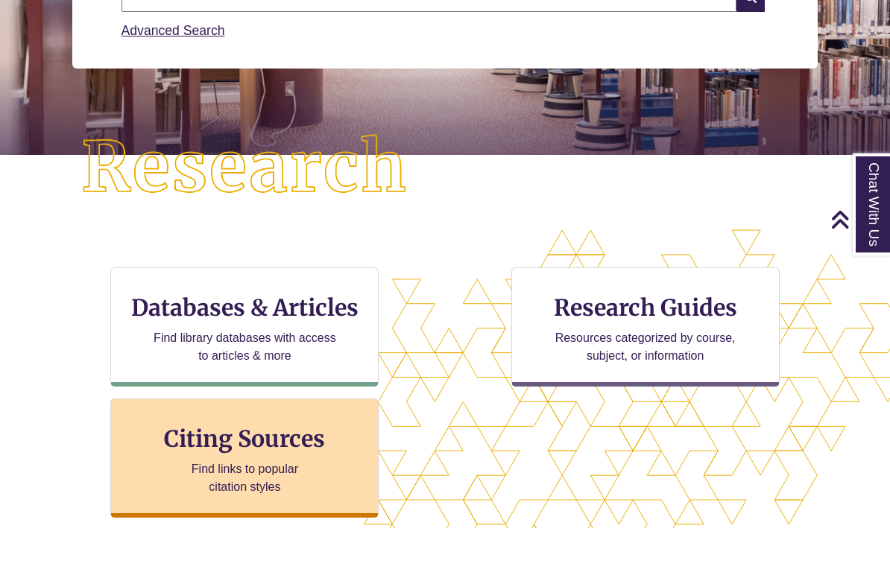
click at [263, 466] on h3 "Citing Sources" at bounding box center [245, 480] width 182 height 28
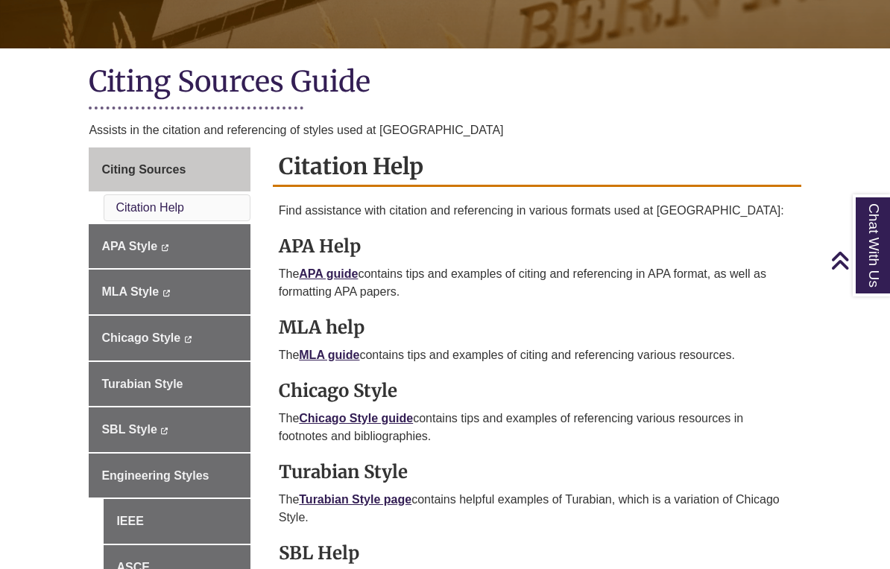
scroll to position [290, 0]
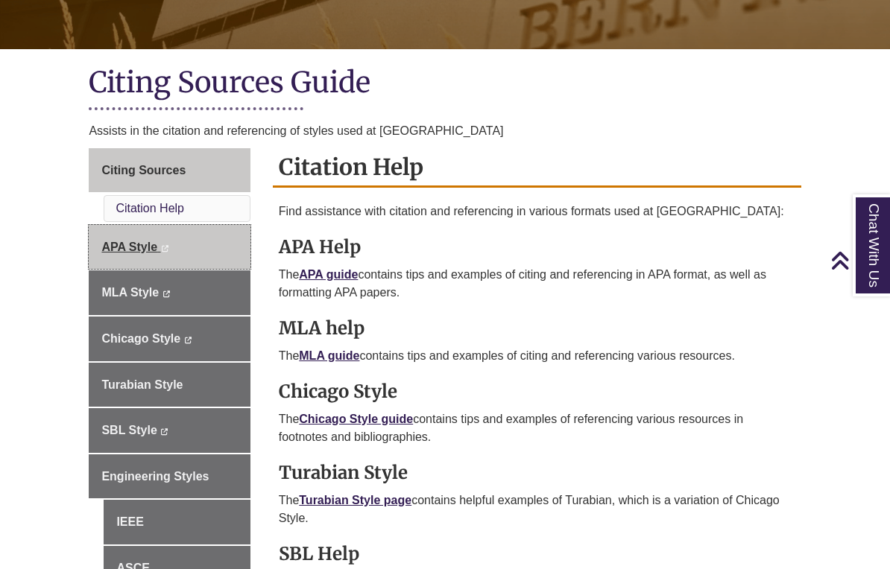
click at [120, 246] on span "APA Style" at bounding box center [129, 247] width 56 height 13
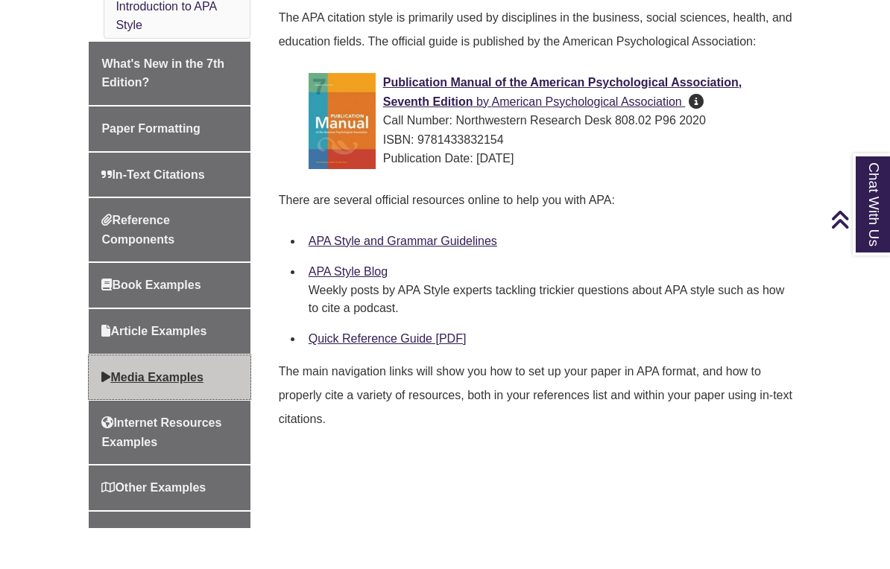
scroll to position [434, 0]
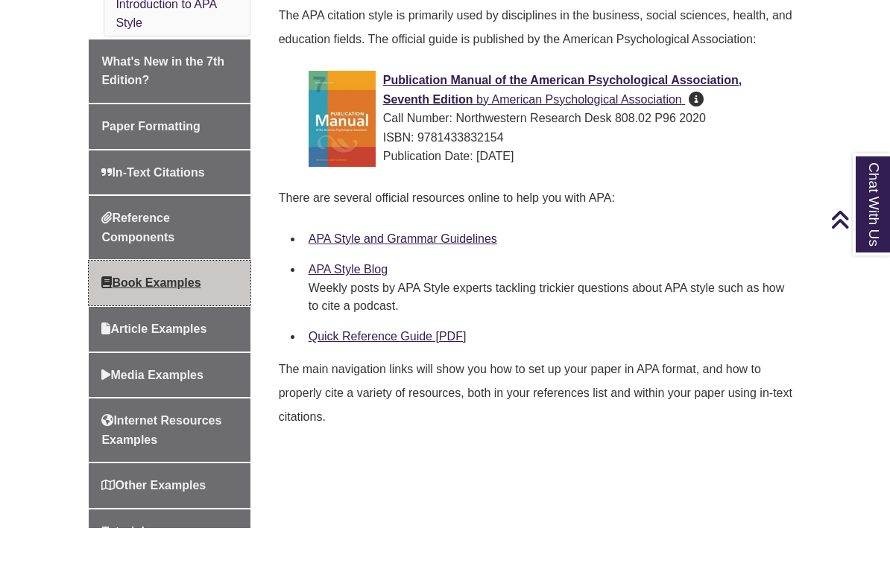
click at [176, 317] on span "Book Examples" at bounding box center [150, 323] width 99 height 13
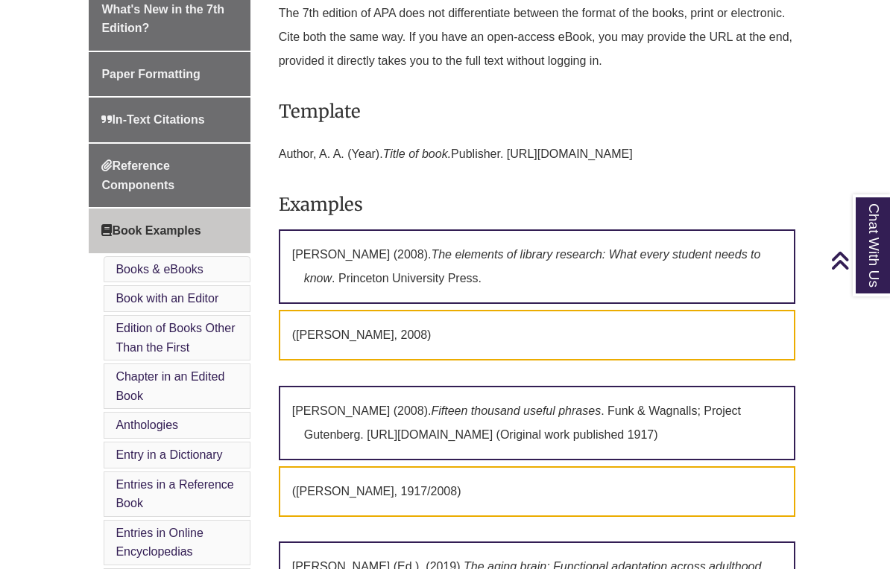
scroll to position [492, 0]
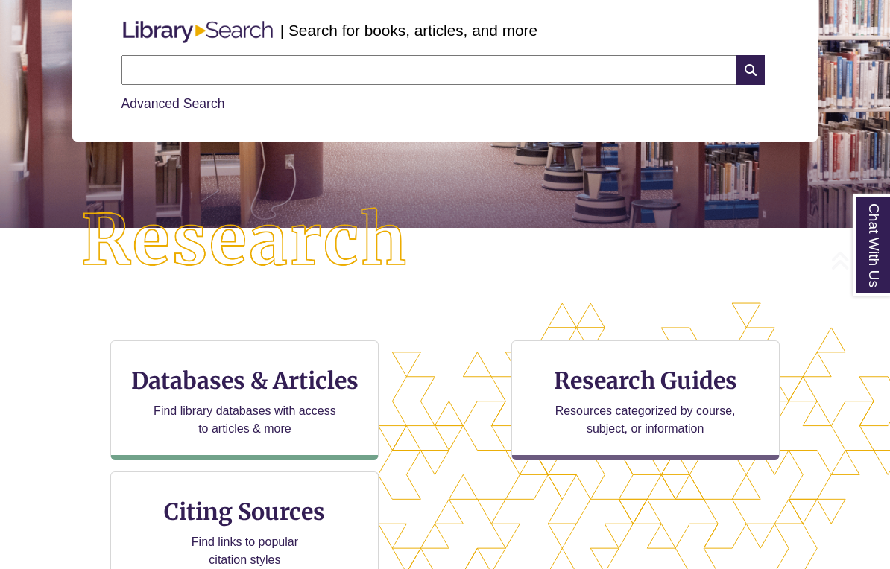
scroll to position [206, 0]
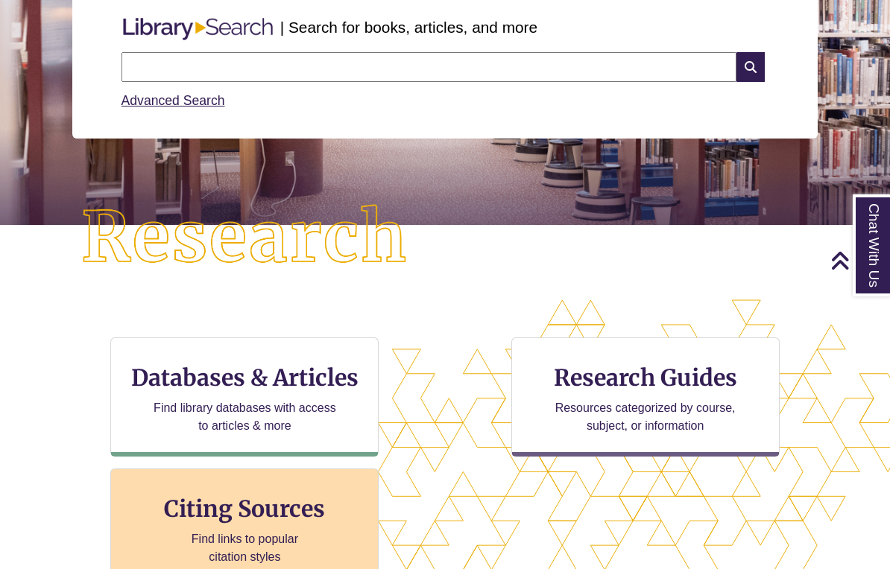
click at [262, 512] on h3 "Citing Sources" at bounding box center [245, 509] width 182 height 28
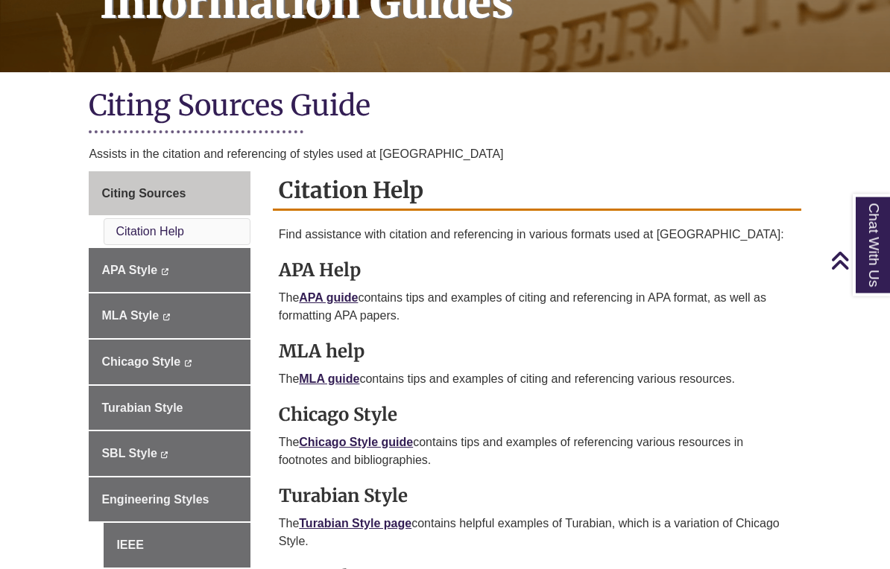
scroll to position [267, 0]
click at [315, 304] on link "APA guide" at bounding box center [328, 297] width 59 height 13
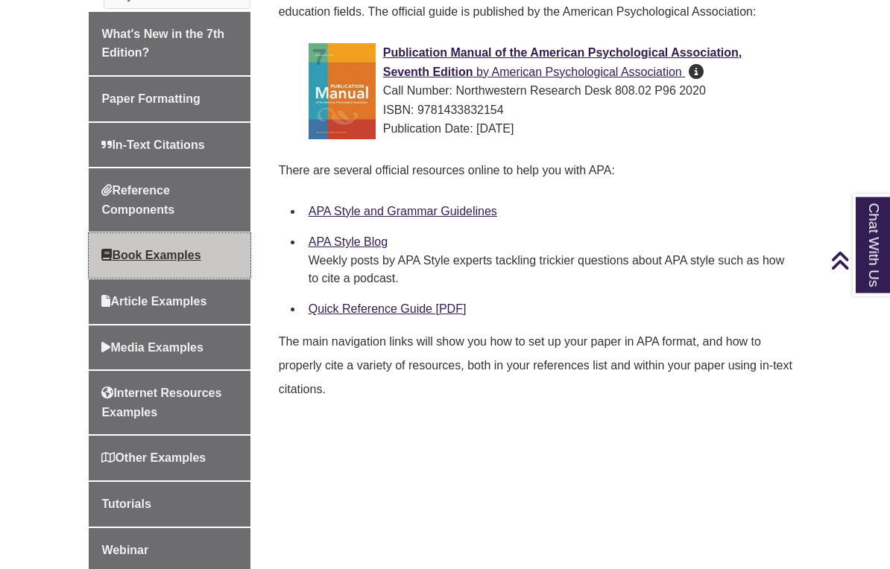
scroll to position [503, 0]
click at [200, 252] on span "Book Examples" at bounding box center [150, 255] width 99 height 13
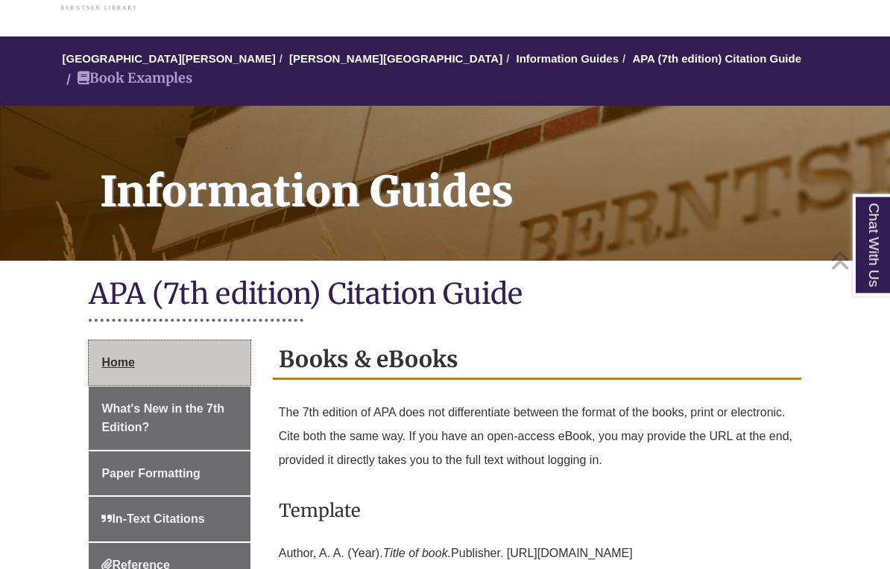
scroll to position [96, 0]
click at [153, 342] on link "Home" at bounding box center [169, 362] width 161 height 45
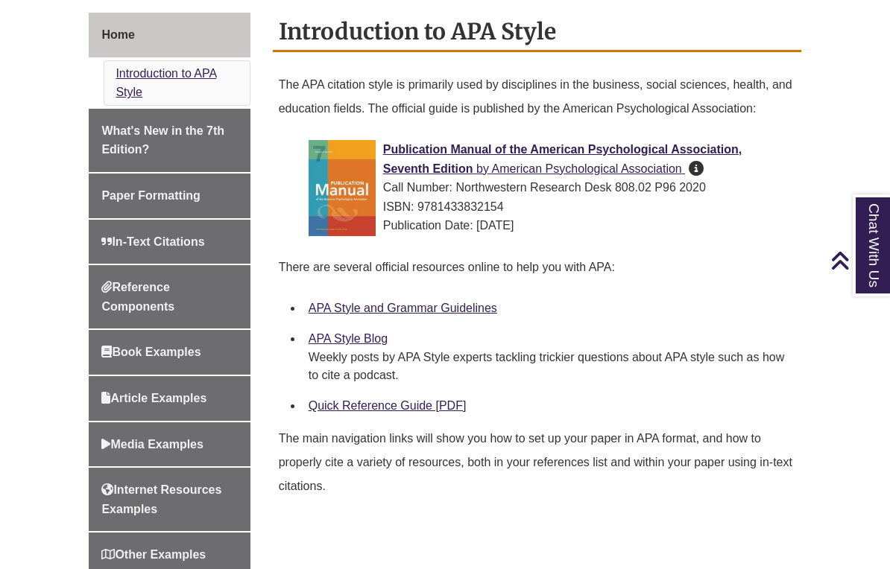
click at [159, 77] on link "Introduction to APA Style" at bounding box center [165, 83] width 101 height 32
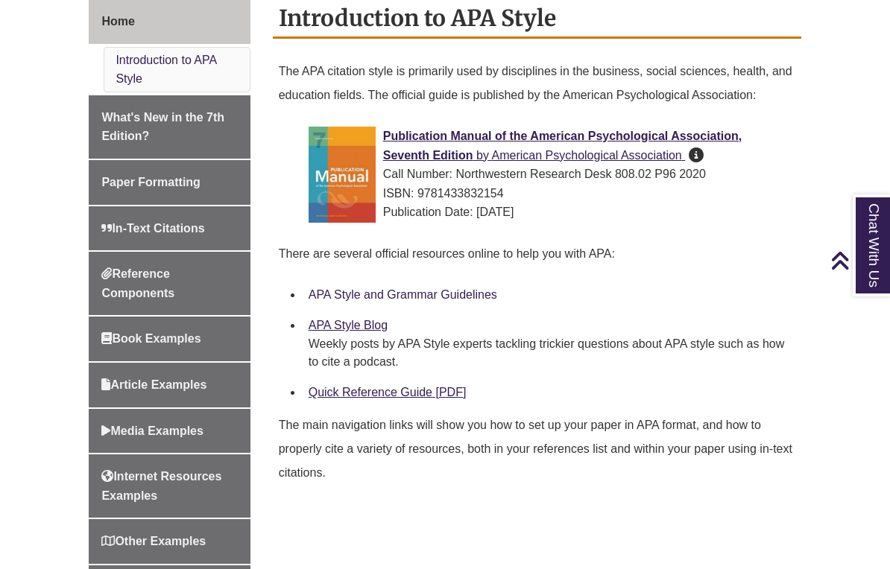
click at [367, 292] on link "APA Style and Grammar Guidelines" at bounding box center [402, 294] width 188 height 13
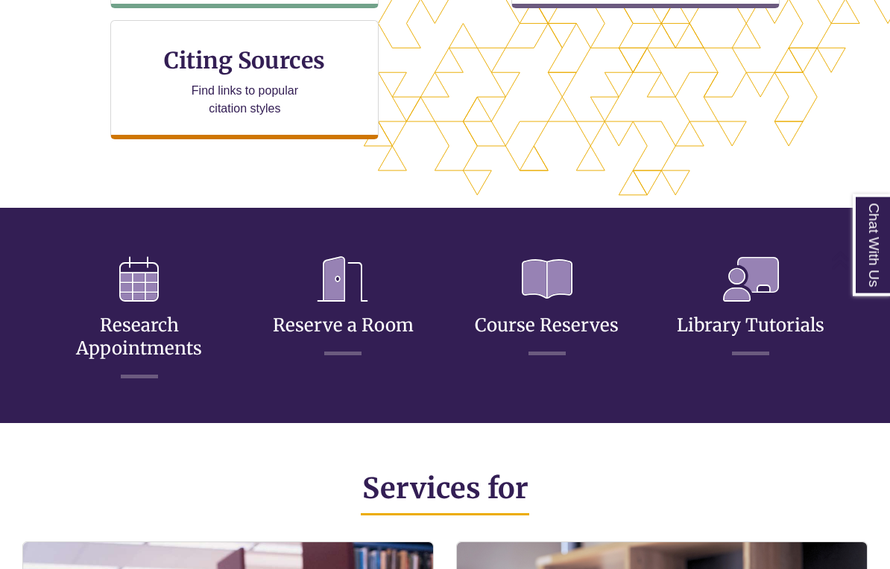
scroll to position [656, 0]
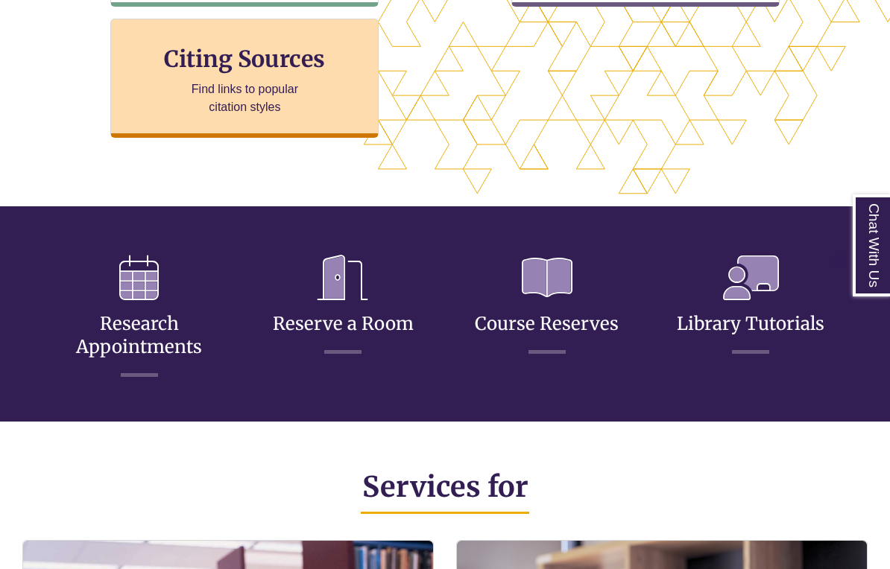
click at [242, 110] on p "Find links to popular citation styles" at bounding box center [244, 98] width 145 height 36
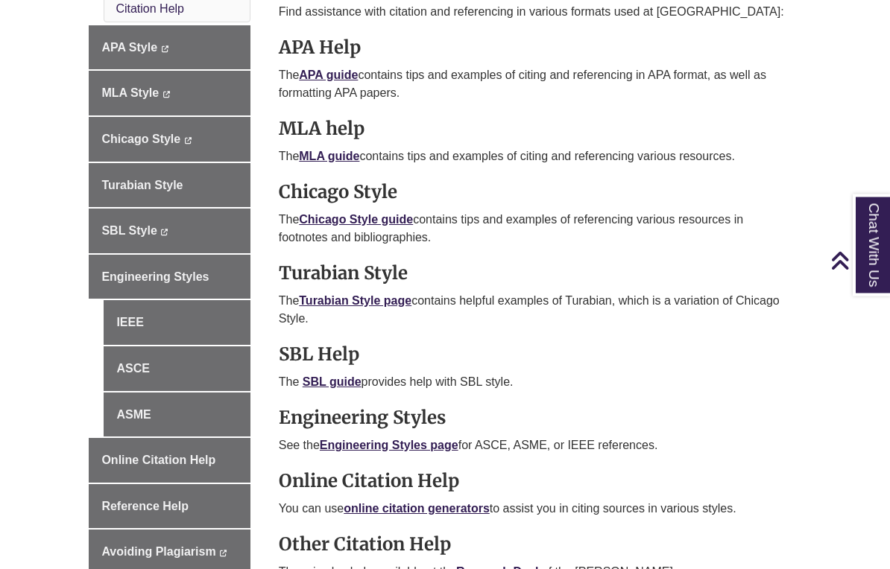
scroll to position [493, 0]
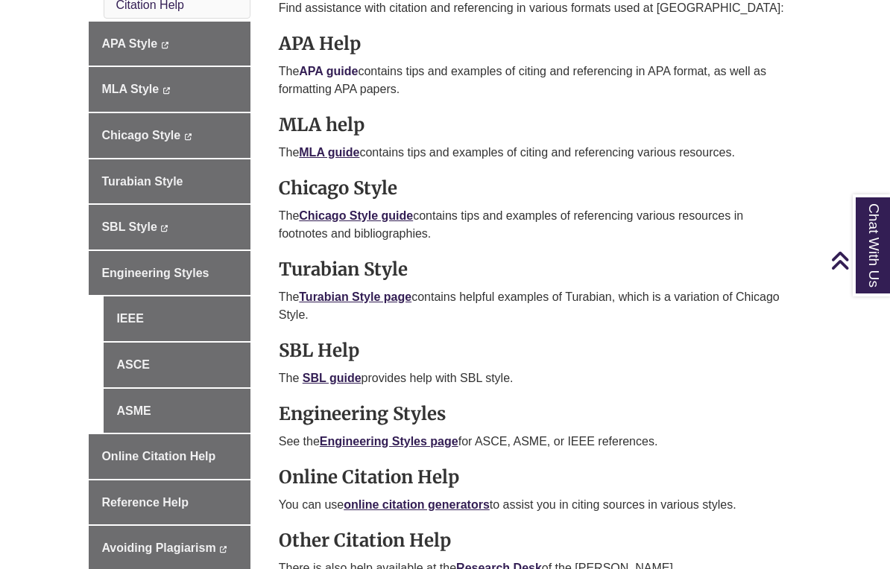
click at [321, 69] on link "APA guide" at bounding box center [328, 71] width 59 height 13
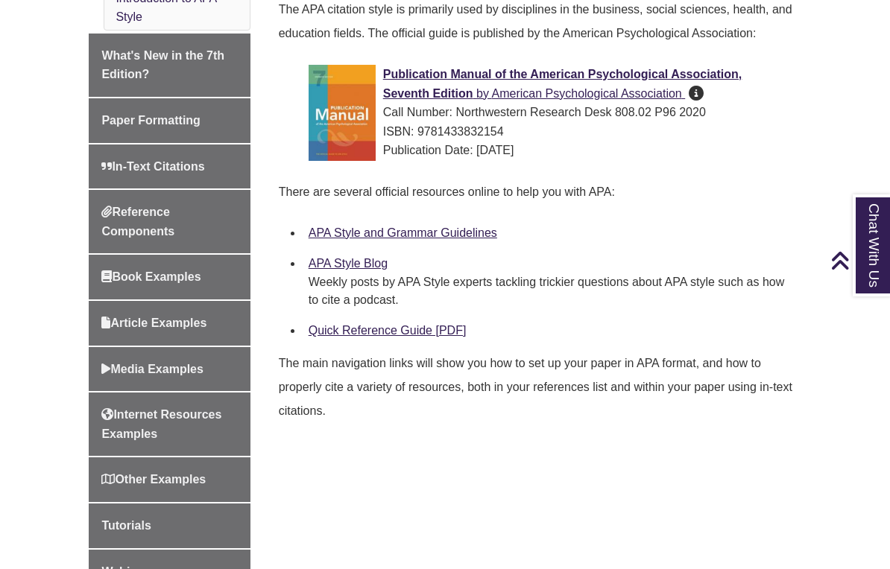
scroll to position [482, 0]
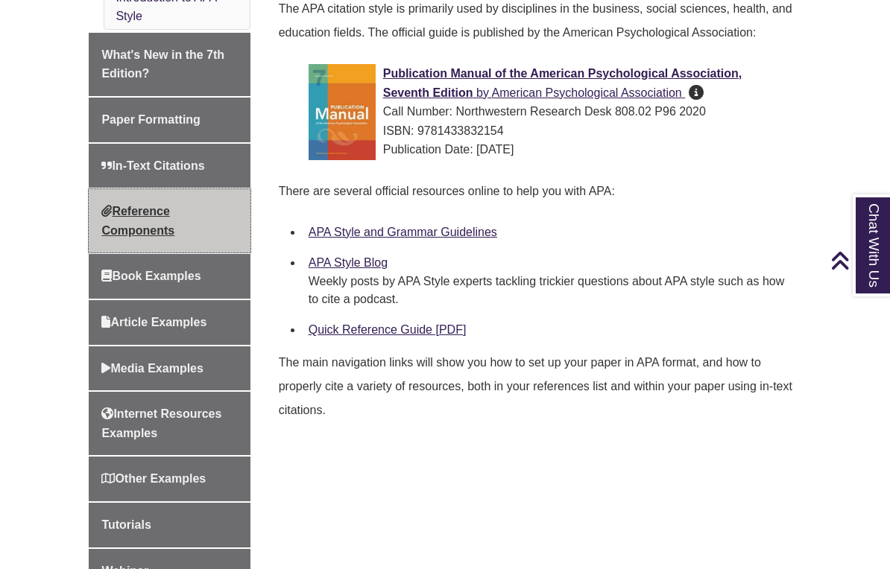
click at [150, 216] on link "Reference Components" at bounding box center [169, 220] width 161 height 63
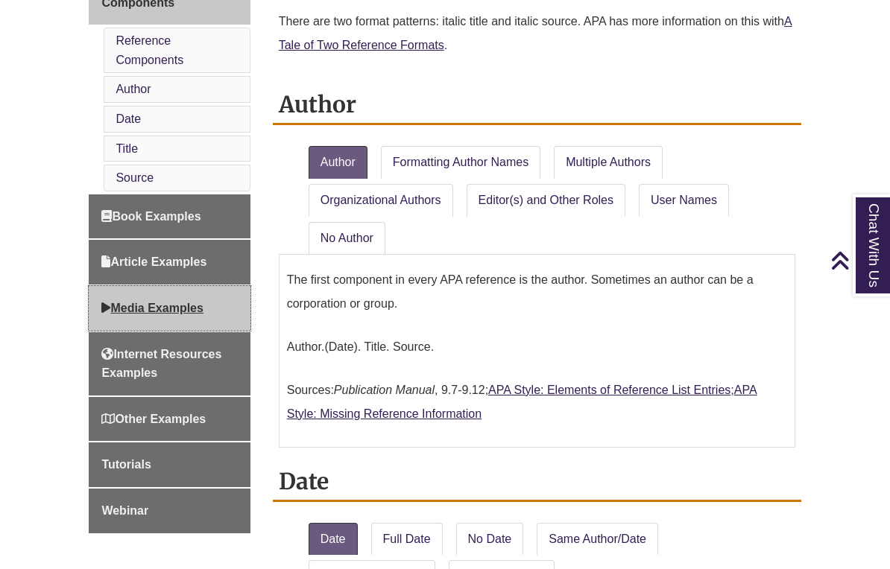
scroll to position [728, 0]
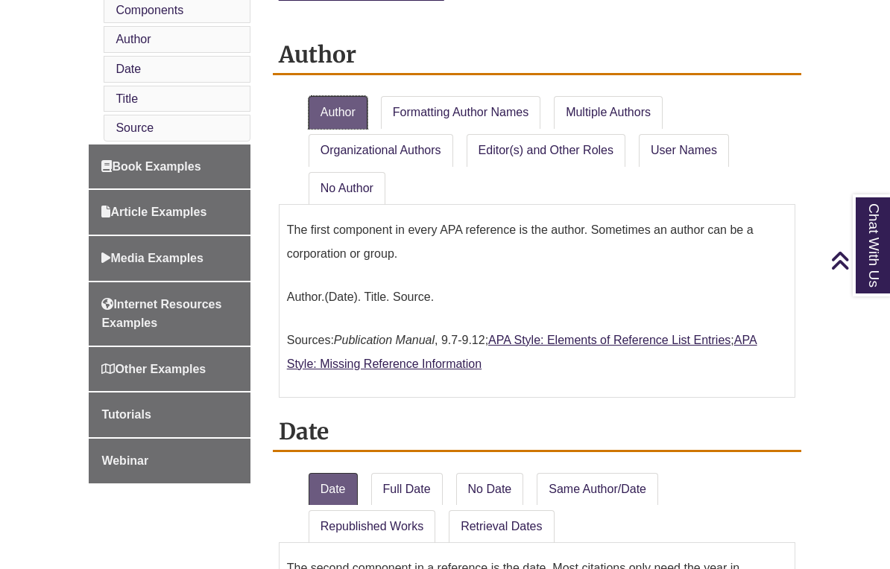
click at [334, 96] on link "Author" at bounding box center [337, 112] width 59 height 33
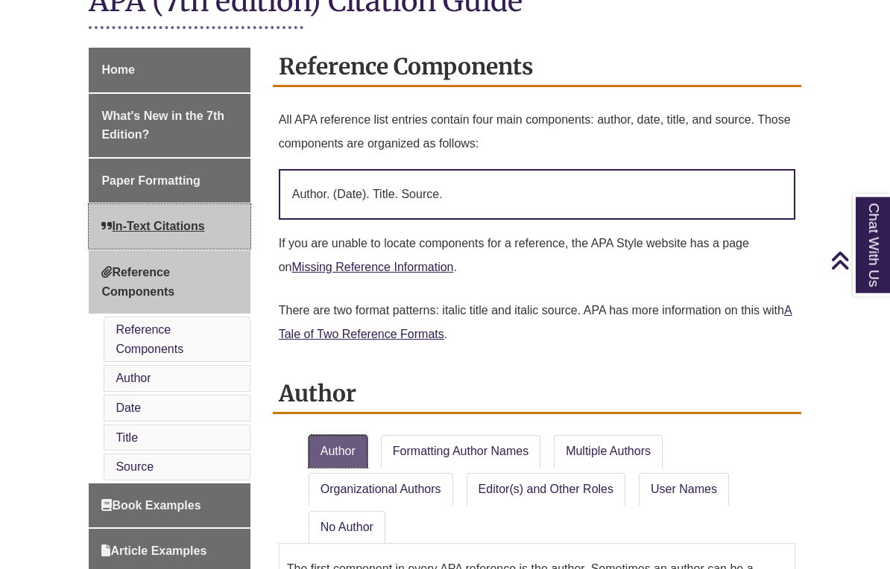
scroll to position [389, 0]
click at [171, 215] on link "In-Text Citations" at bounding box center [169, 226] width 161 height 45
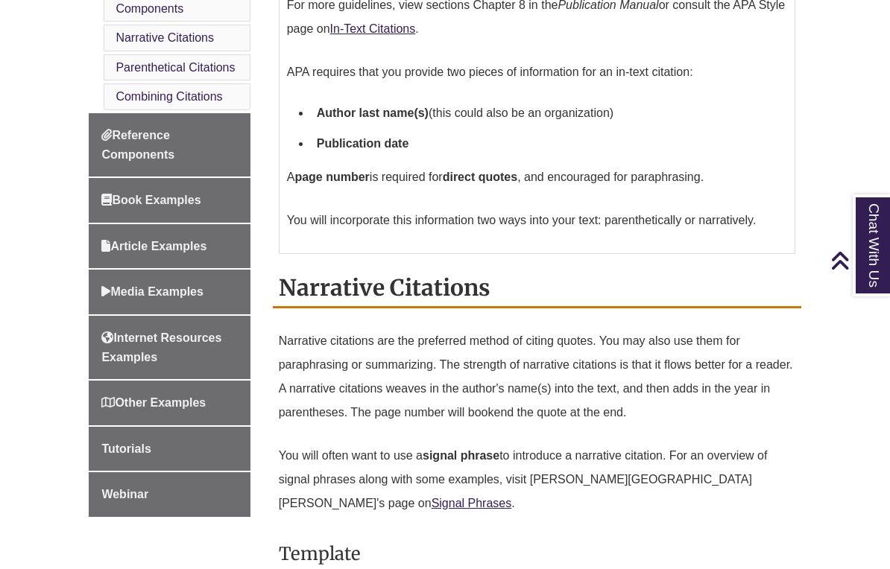
scroll to position [672, 0]
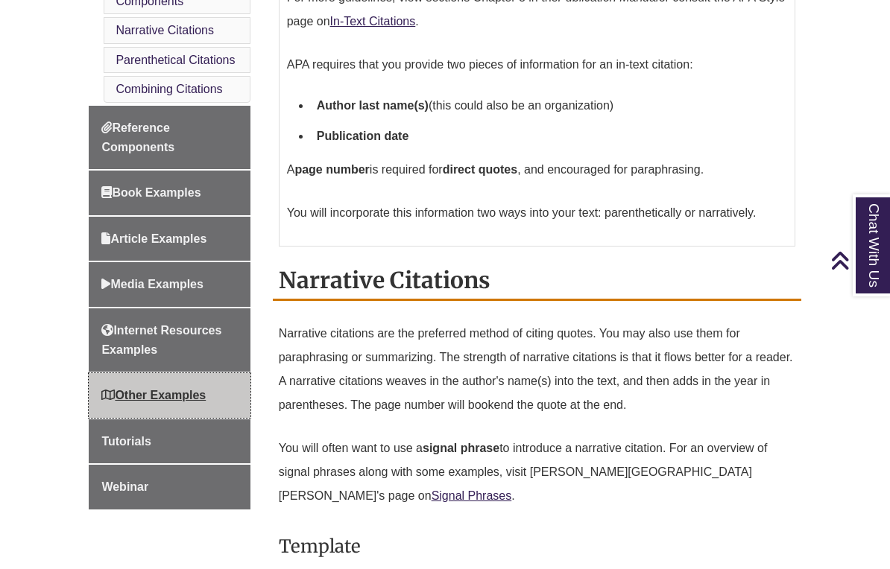
click at [155, 389] on span "Other Examples" at bounding box center [153, 395] width 104 height 13
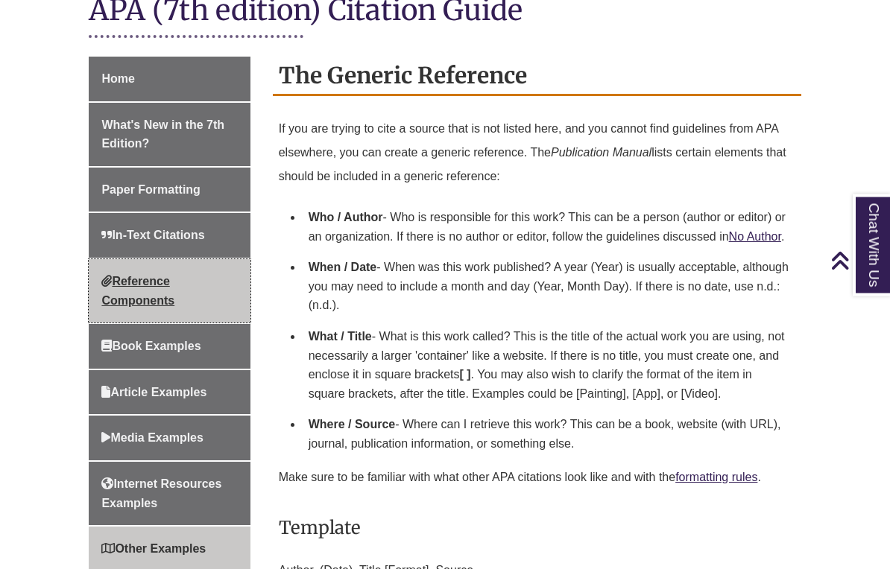
scroll to position [349, 0]
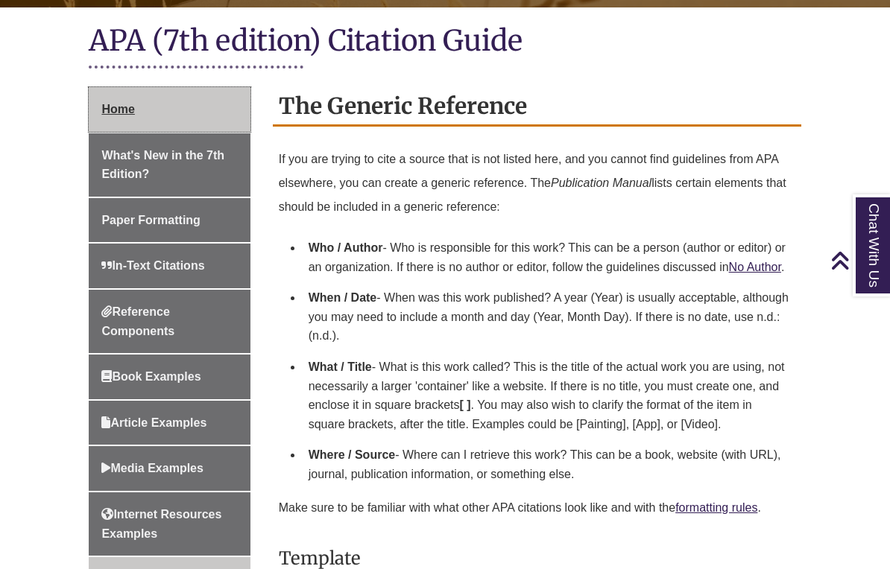
click at [118, 103] on span "Home" at bounding box center [117, 109] width 33 height 13
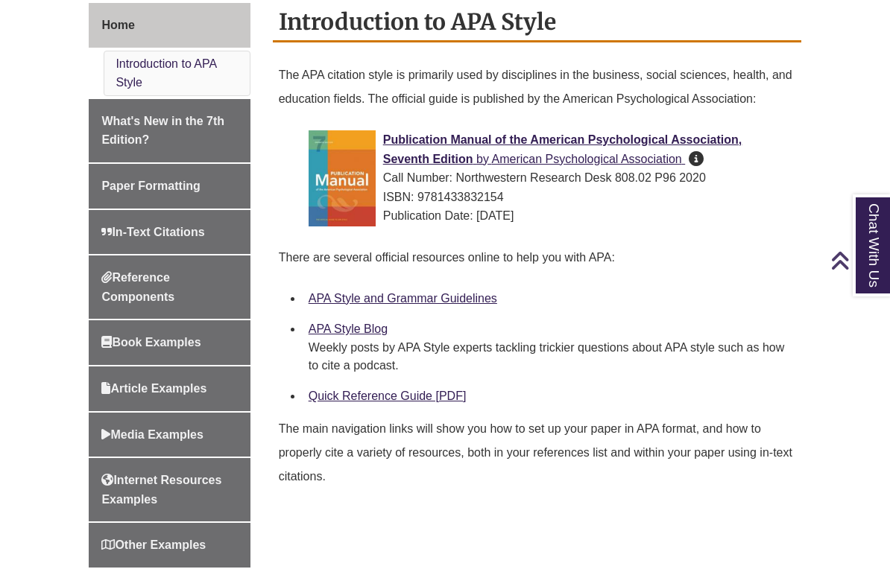
scroll to position [416, 0]
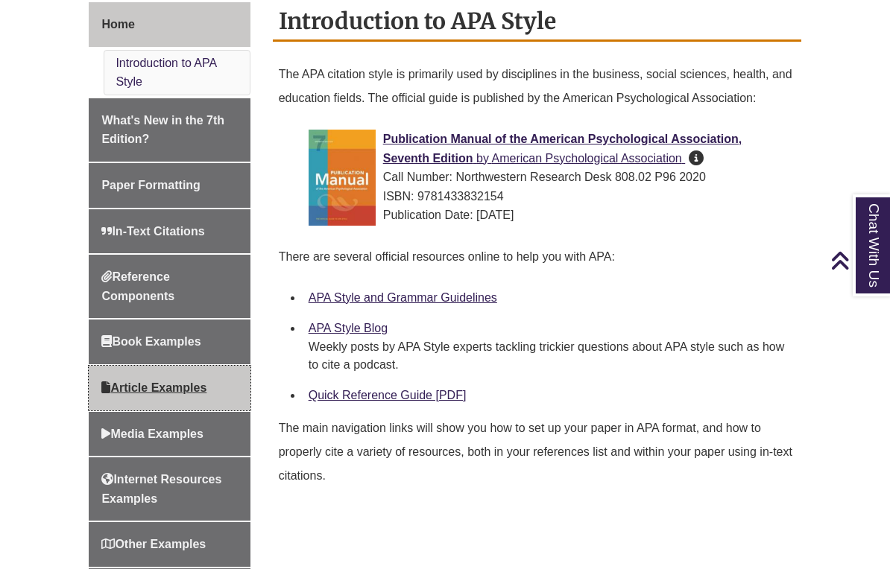
click at [142, 383] on span "Article Examples" at bounding box center [153, 387] width 105 height 13
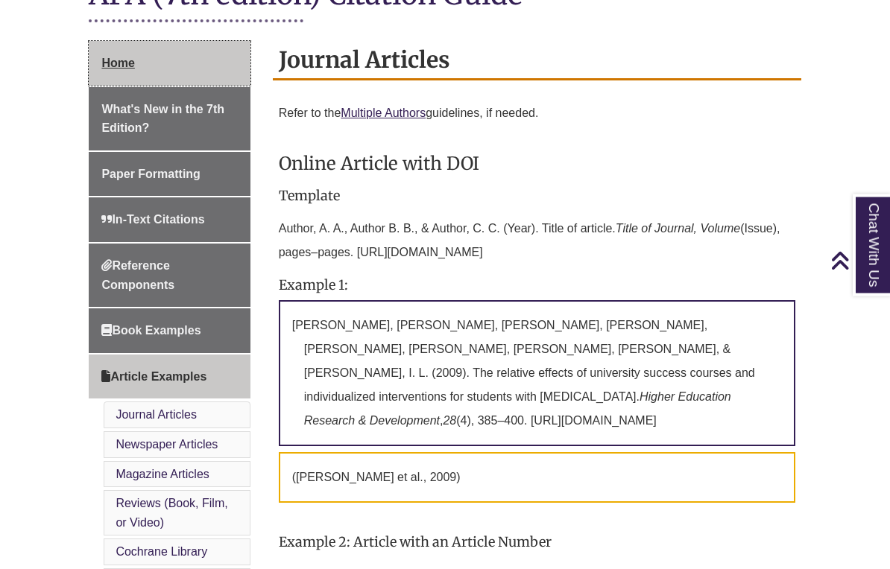
scroll to position [385, 0]
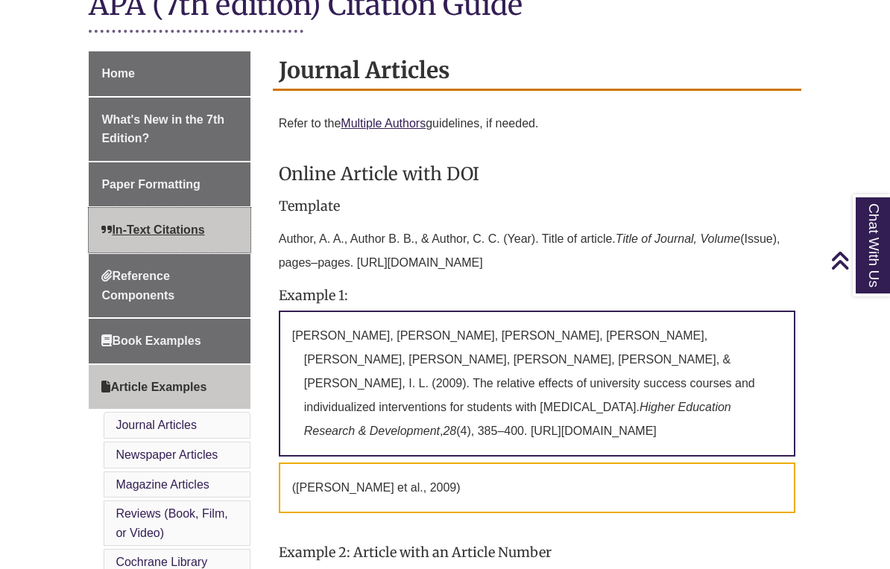
click at [135, 224] on span "In-Text Citations" at bounding box center [152, 230] width 103 height 13
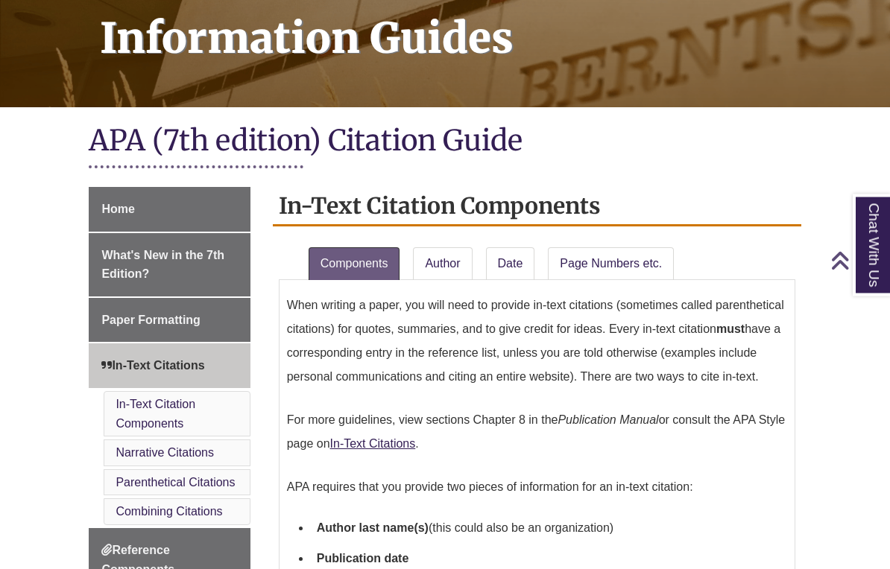
scroll to position [250, 0]
click at [440, 247] on link "Author" at bounding box center [442, 263] width 59 height 33
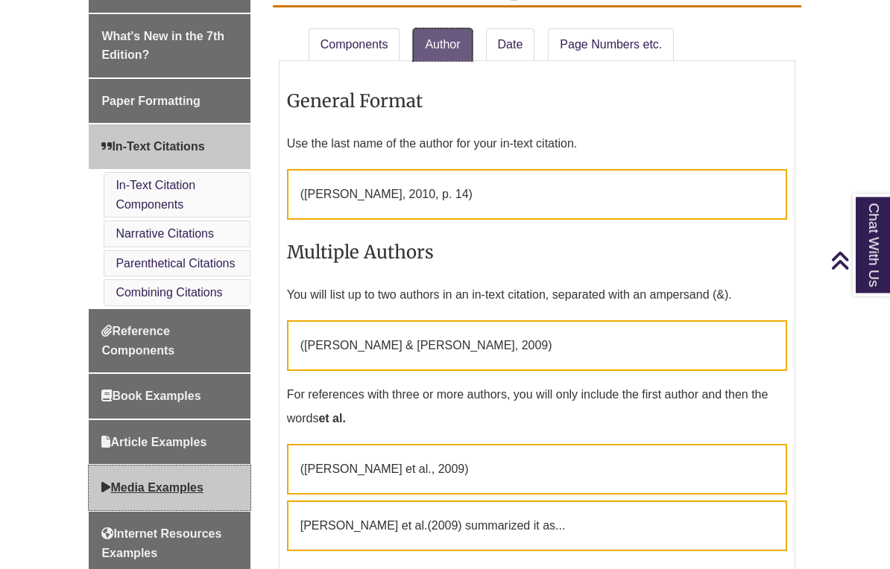
scroll to position [469, 0]
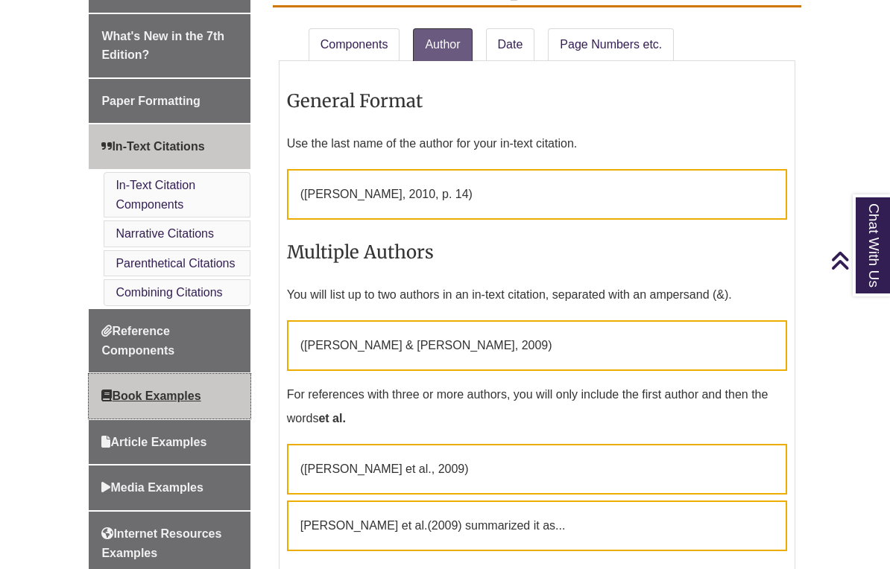
click at [132, 390] on span "Book Examples" at bounding box center [150, 396] width 99 height 13
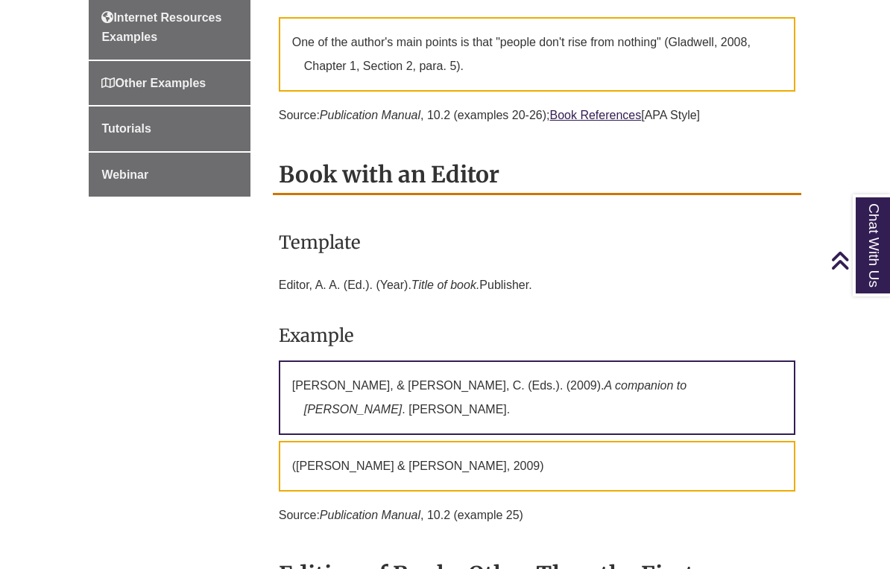
scroll to position [1269, 0]
